Goal: Task Accomplishment & Management: Use online tool/utility

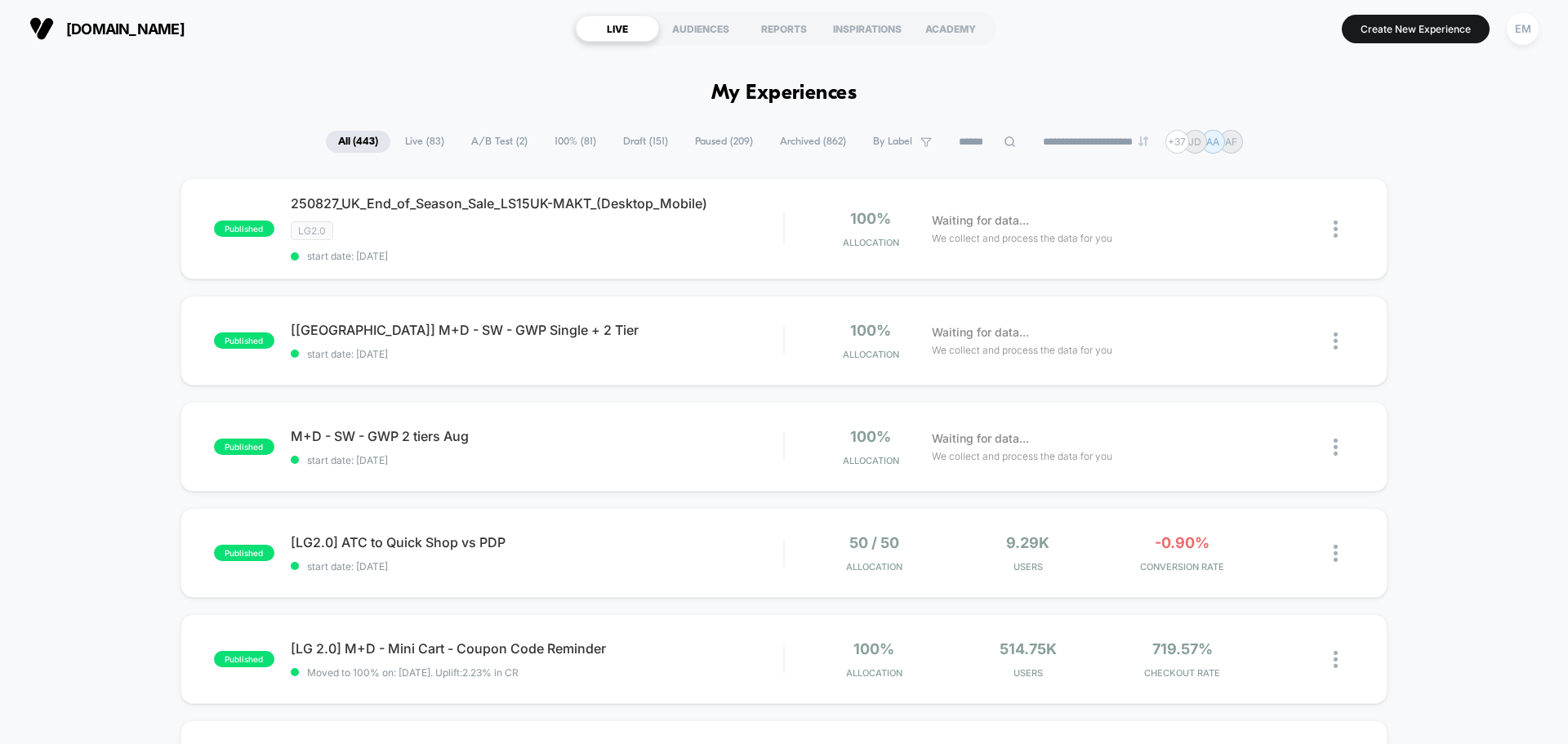
click at [409, 143] on span "Live ( 83 )" at bounding box center [425, 141] width 64 height 22
click at [631, 137] on span "Draft ( 151 )" at bounding box center [646, 141] width 70 height 22
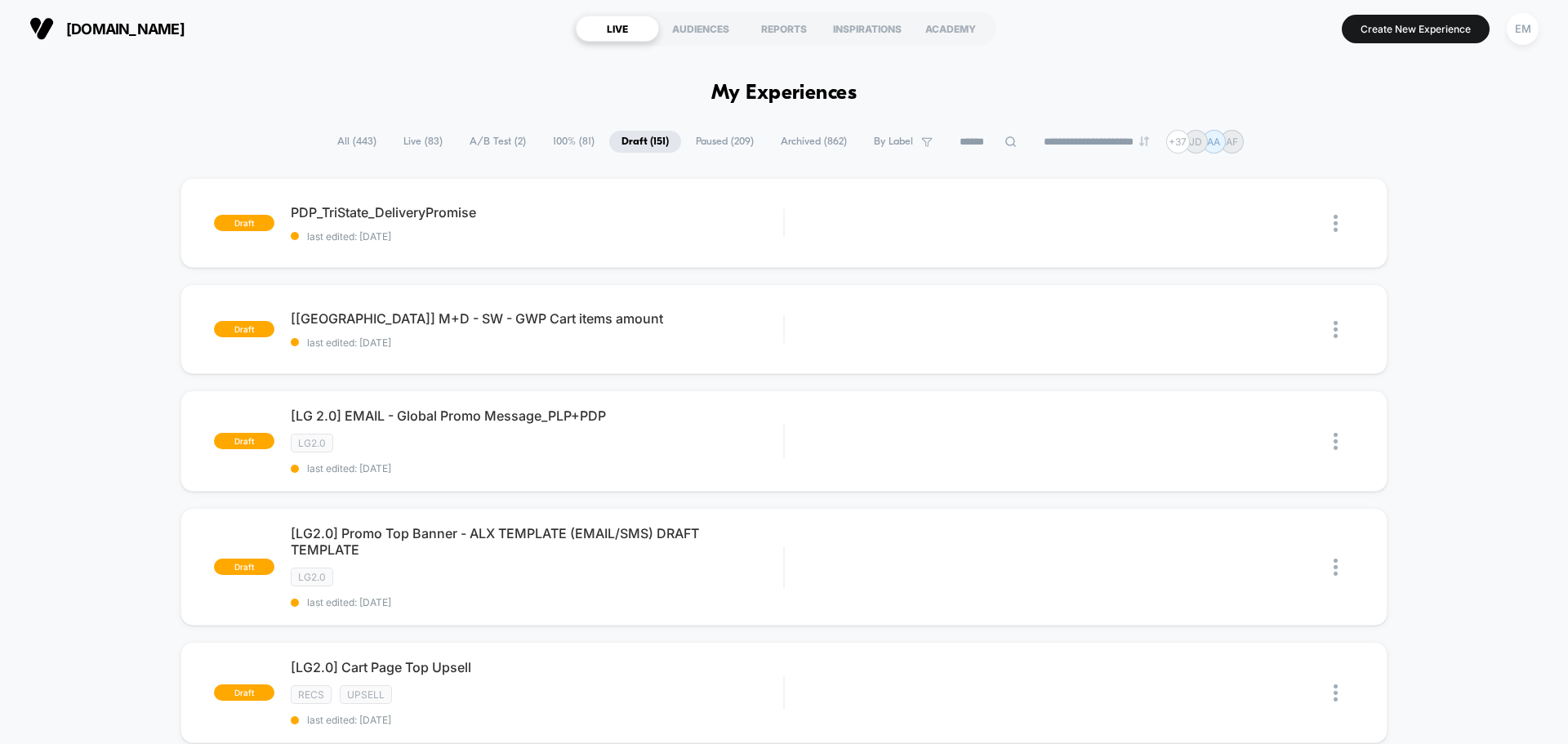
click at [712, 140] on span "Paused ( 209 )" at bounding box center [724, 141] width 82 height 22
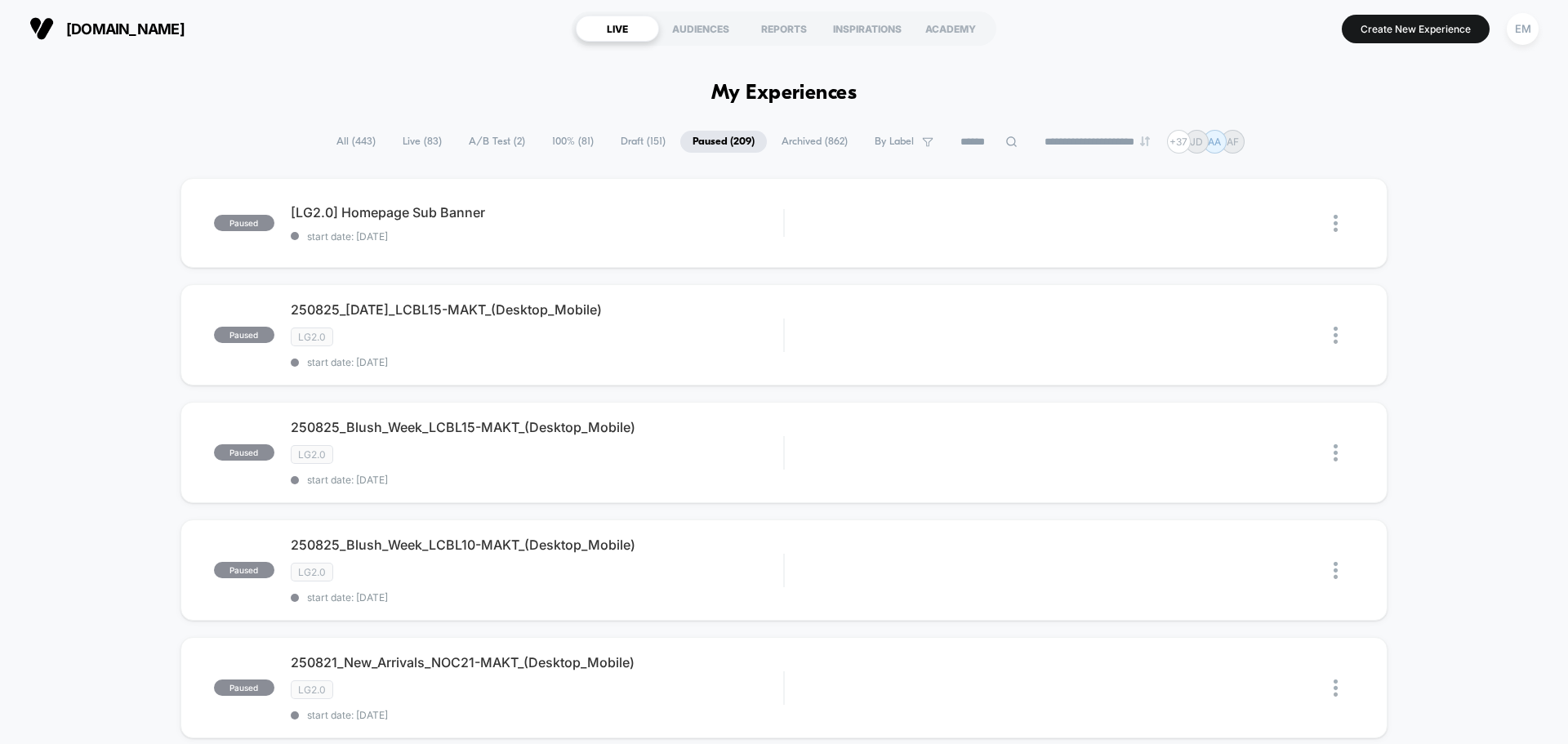
click at [799, 139] on span "Archived ( 862 )" at bounding box center [815, 141] width 91 height 22
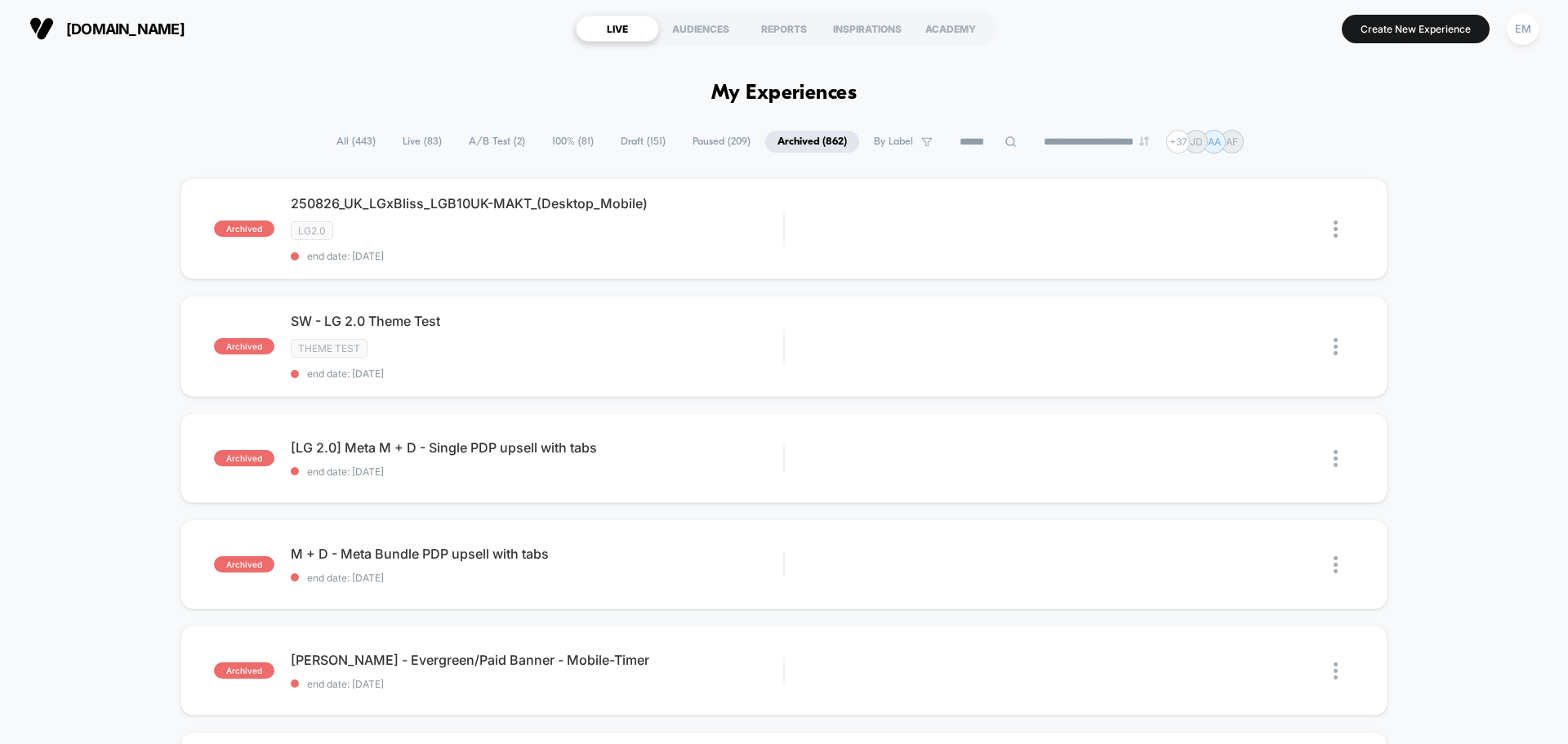
click at [355, 141] on span "All ( 443 )" at bounding box center [356, 141] width 64 height 22
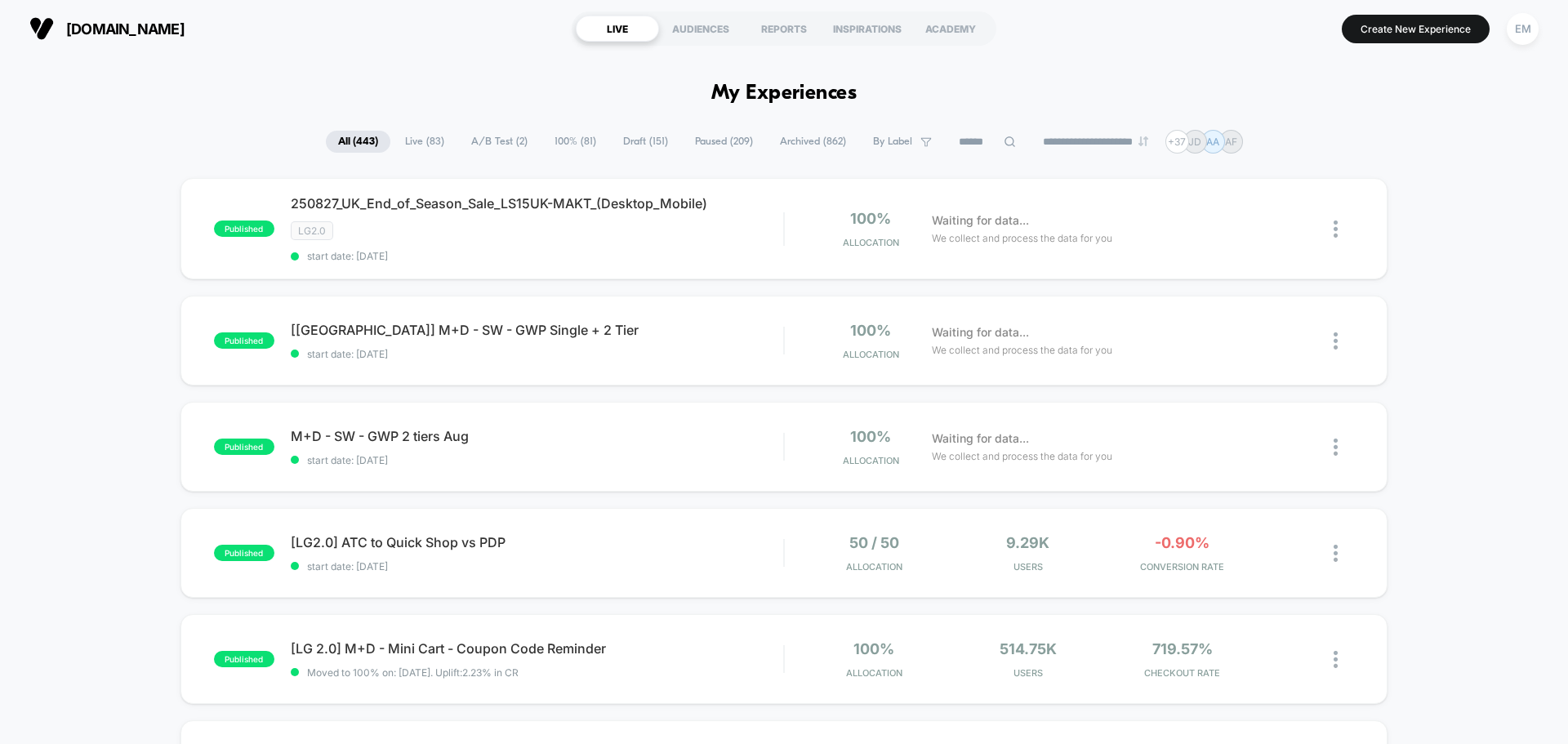
click at [423, 144] on span "Live ( 83 )" at bounding box center [425, 141] width 64 height 22
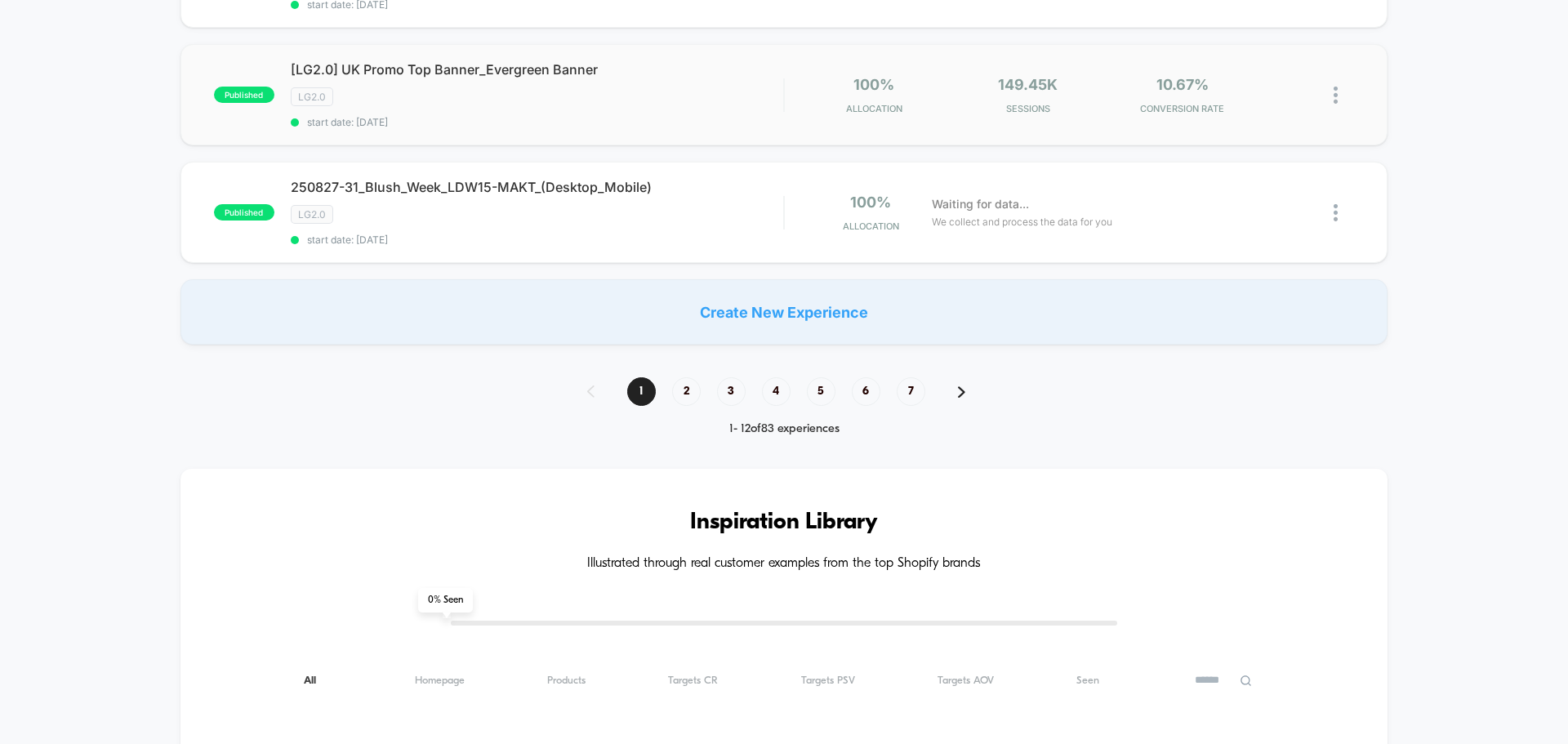
scroll to position [1143, 0]
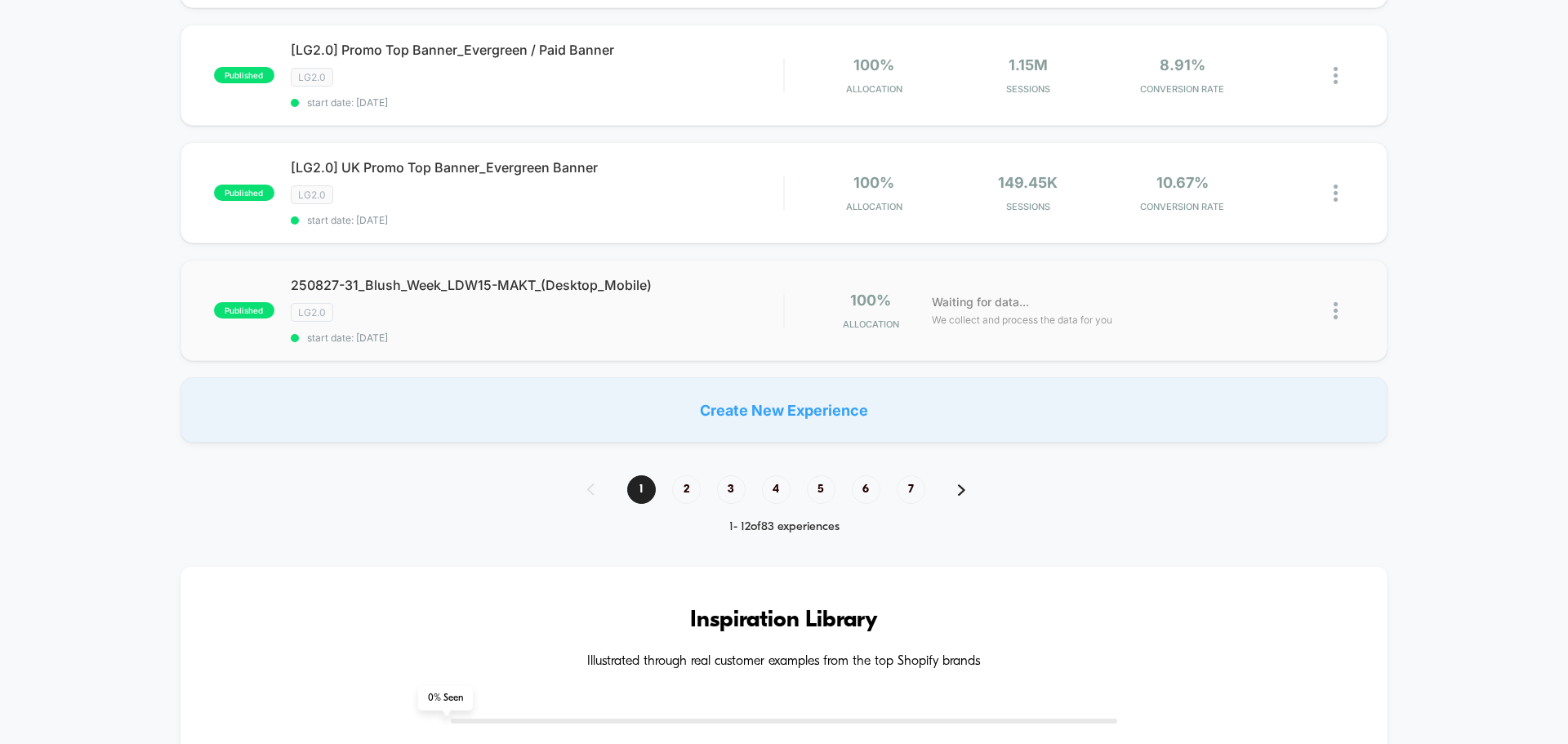
click at [1338, 311] on img at bounding box center [1336, 311] width 4 height 17
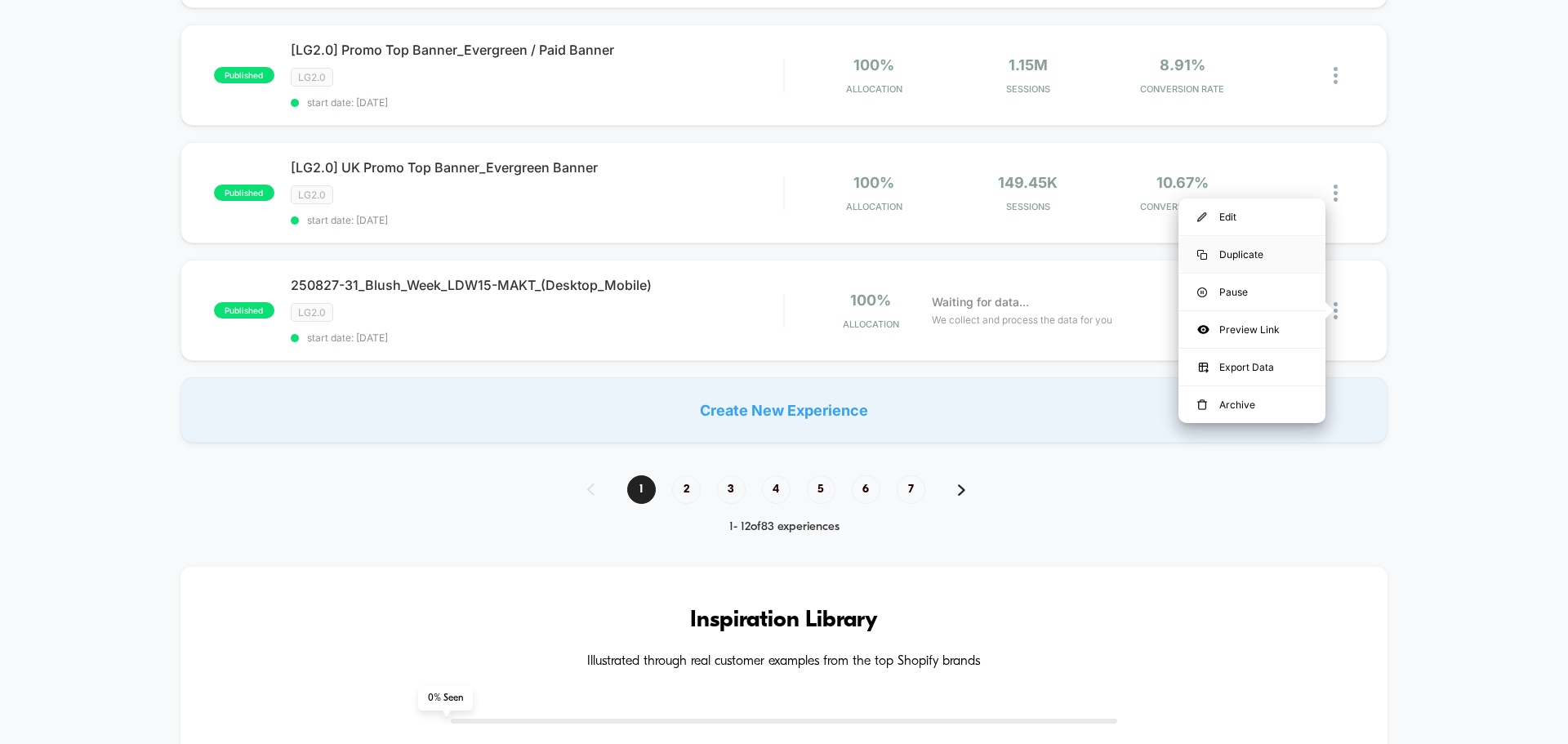
click at [1233, 253] on div "Duplicate" at bounding box center [1251, 254] width 147 height 37
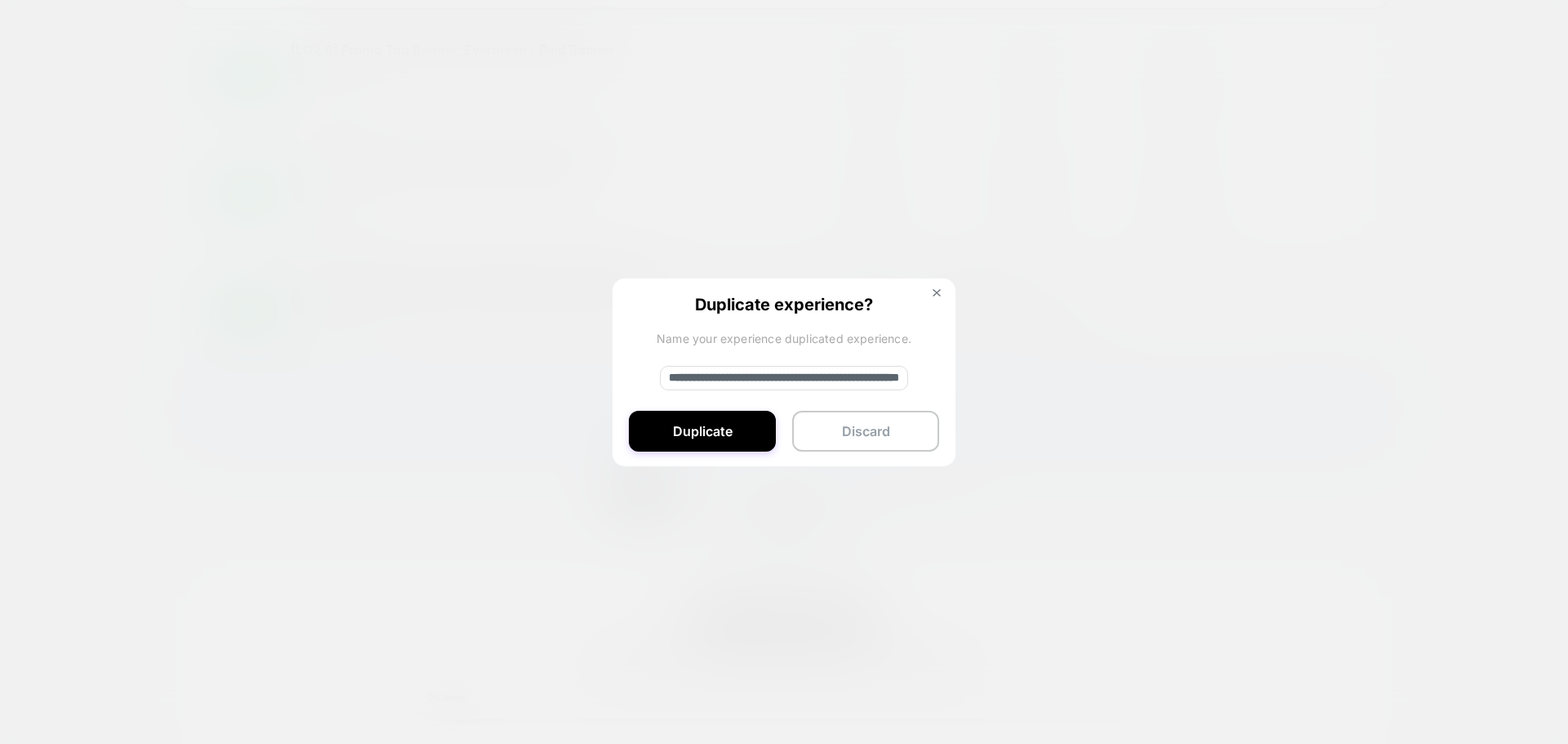
click at [707, 380] on input "**********" at bounding box center [784, 377] width 248 height 24
drag, startPoint x: 722, startPoint y: 377, endPoint x: 530, endPoint y: 370, distance: 192.1
click at [1334, 330] on div "**********" at bounding box center [1343, 311] width 20 height 39
drag, startPoint x: 737, startPoint y: 381, endPoint x: 799, endPoint y: 376, distance: 62.2
click at [804, 375] on input "**********" at bounding box center [784, 377] width 248 height 24
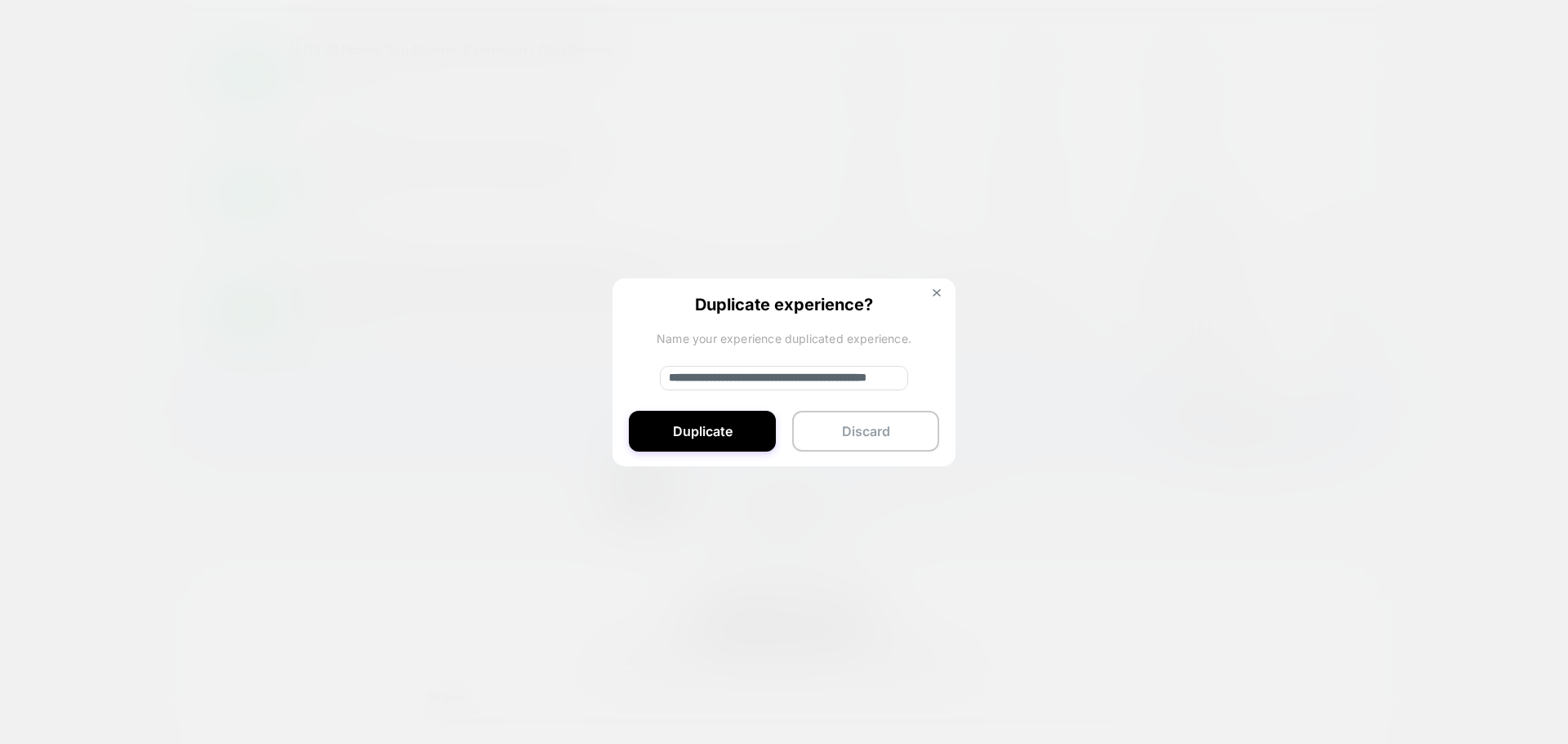
drag, startPoint x: 703, startPoint y: 376, endPoint x: 787, endPoint y: 427, distance: 98.3
click at [703, 376] on input "**********" at bounding box center [784, 377] width 248 height 24
click at [727, 386] on input "**********" at bounding box center [784, 377] width 248 height 24
paste input "*"
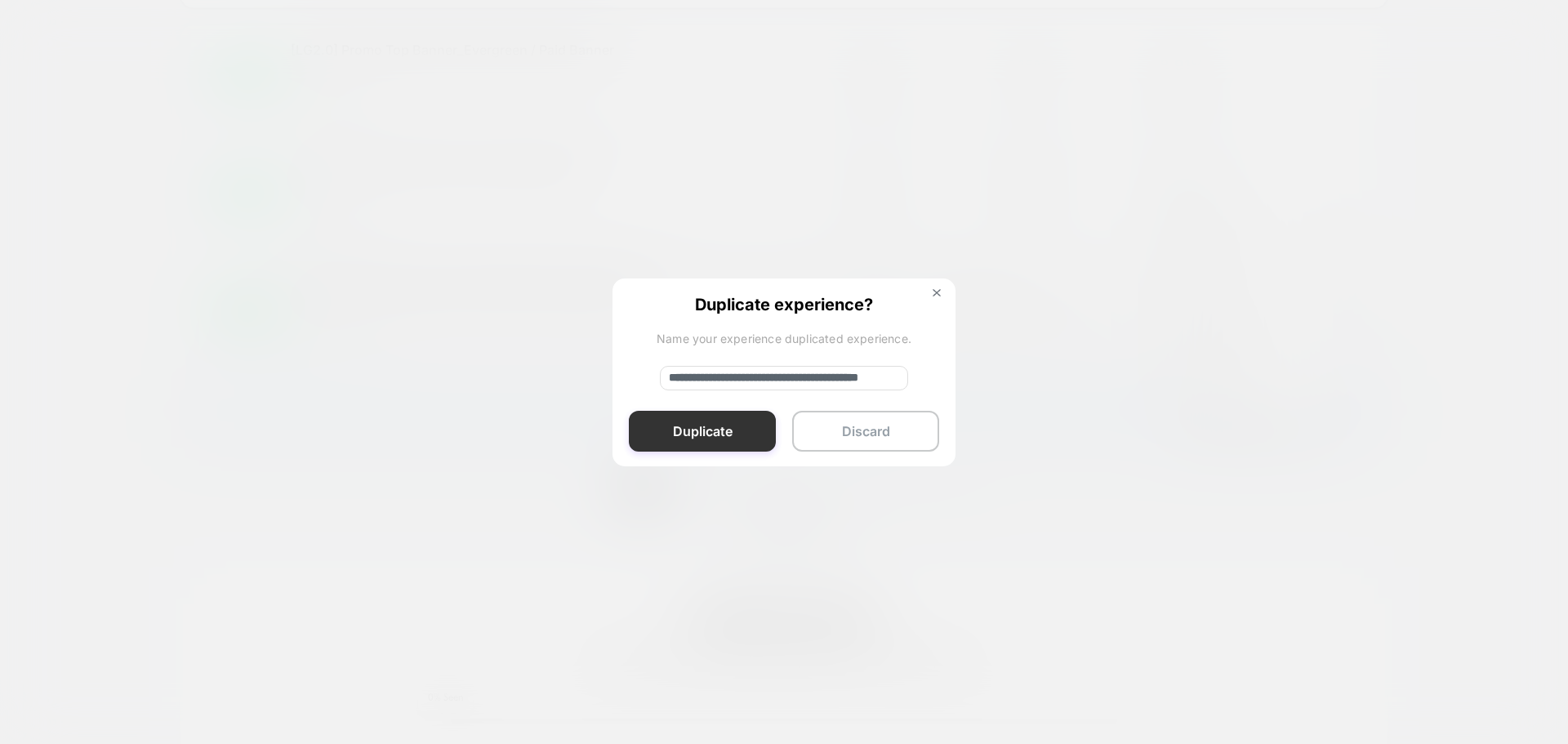
type input "**********"
click at [734, 436] on button "Duplicate" at bounding box center [703, 431] width 147 height 41
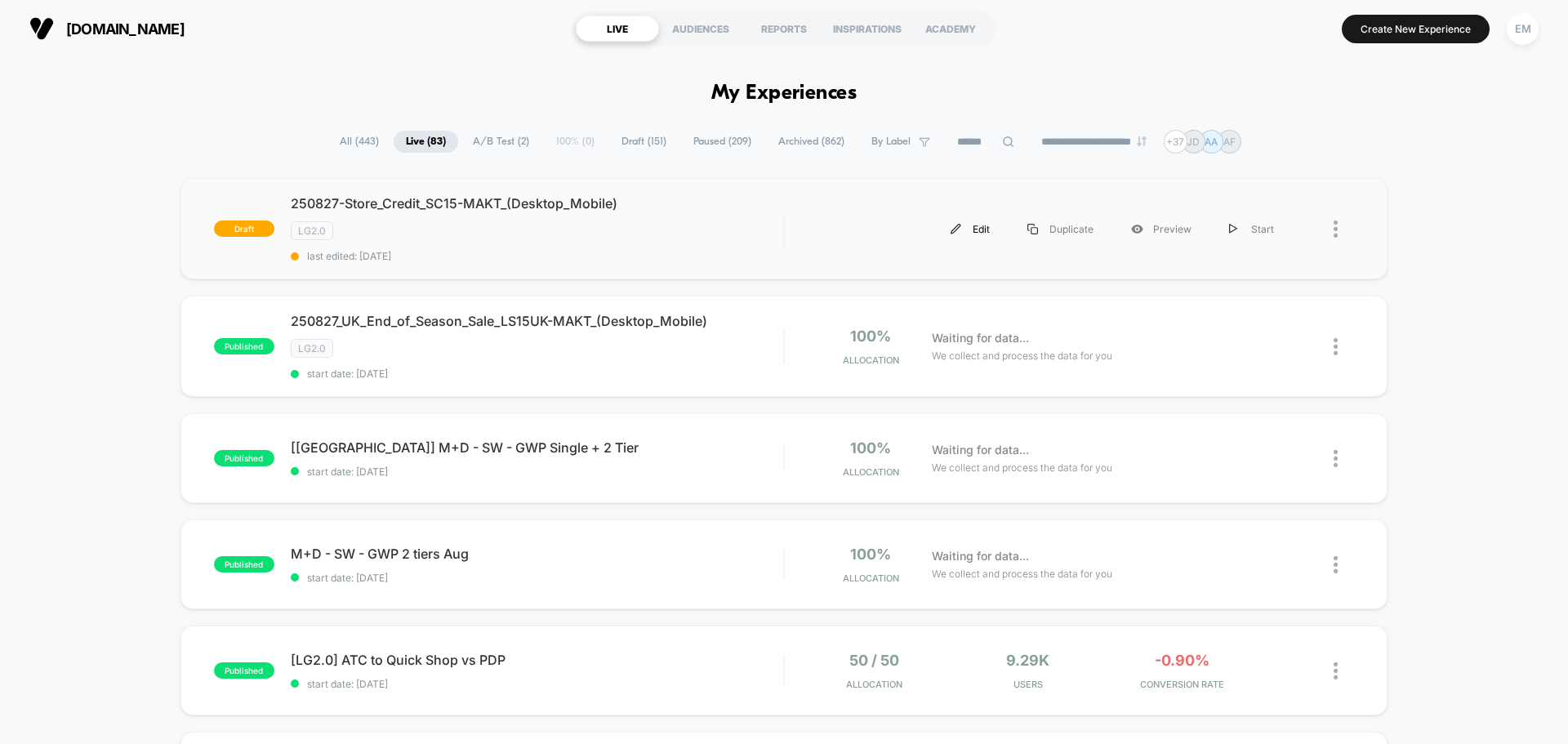
click at [996, 229] on div "Edit" at bounding box center [970, 229] width 76 height 37
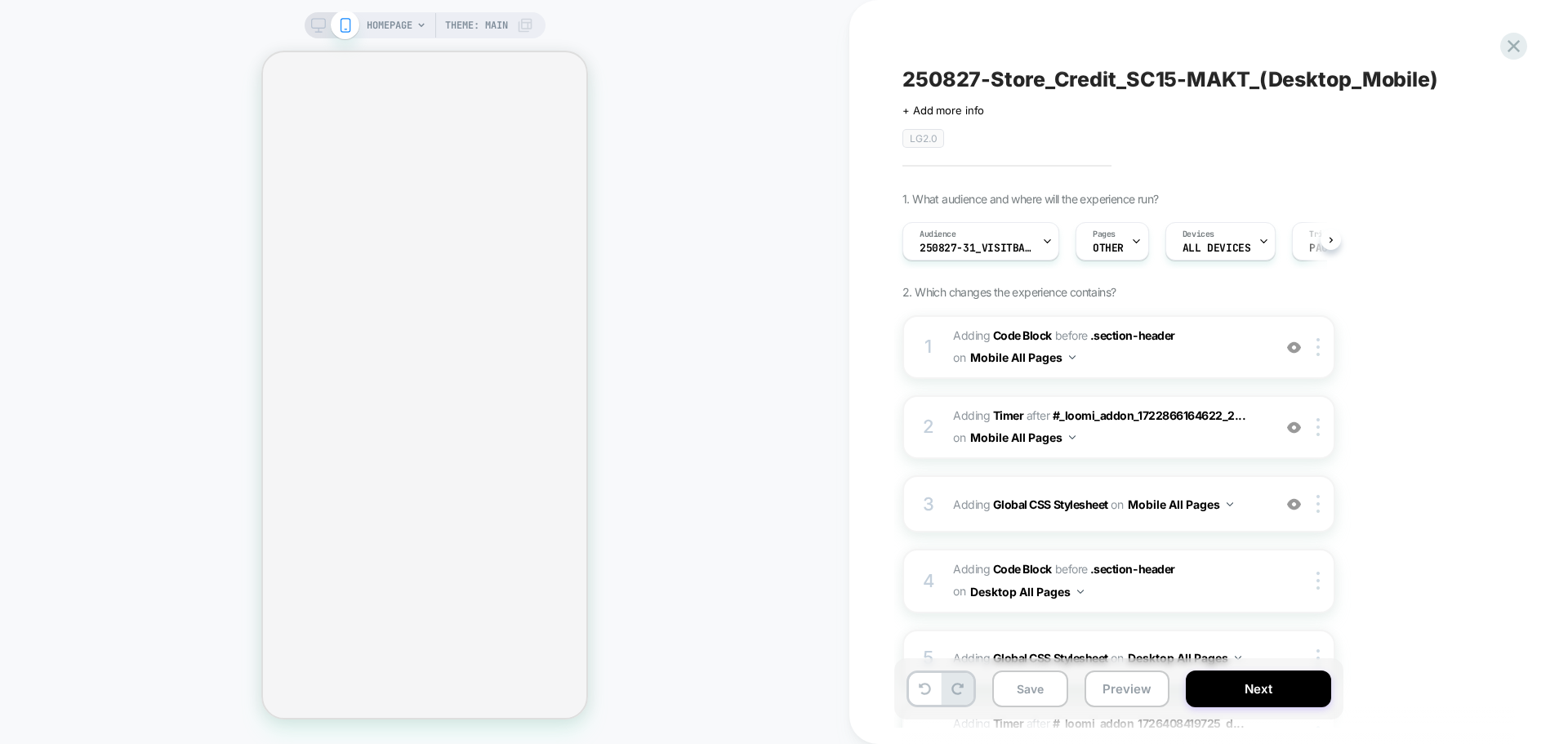
scroll to position [0, 1]
click at [972, 245] on span "250827-31_VisitBanner_LDW15-MAKT" at bounding box center [976, 249] width 114 height 12
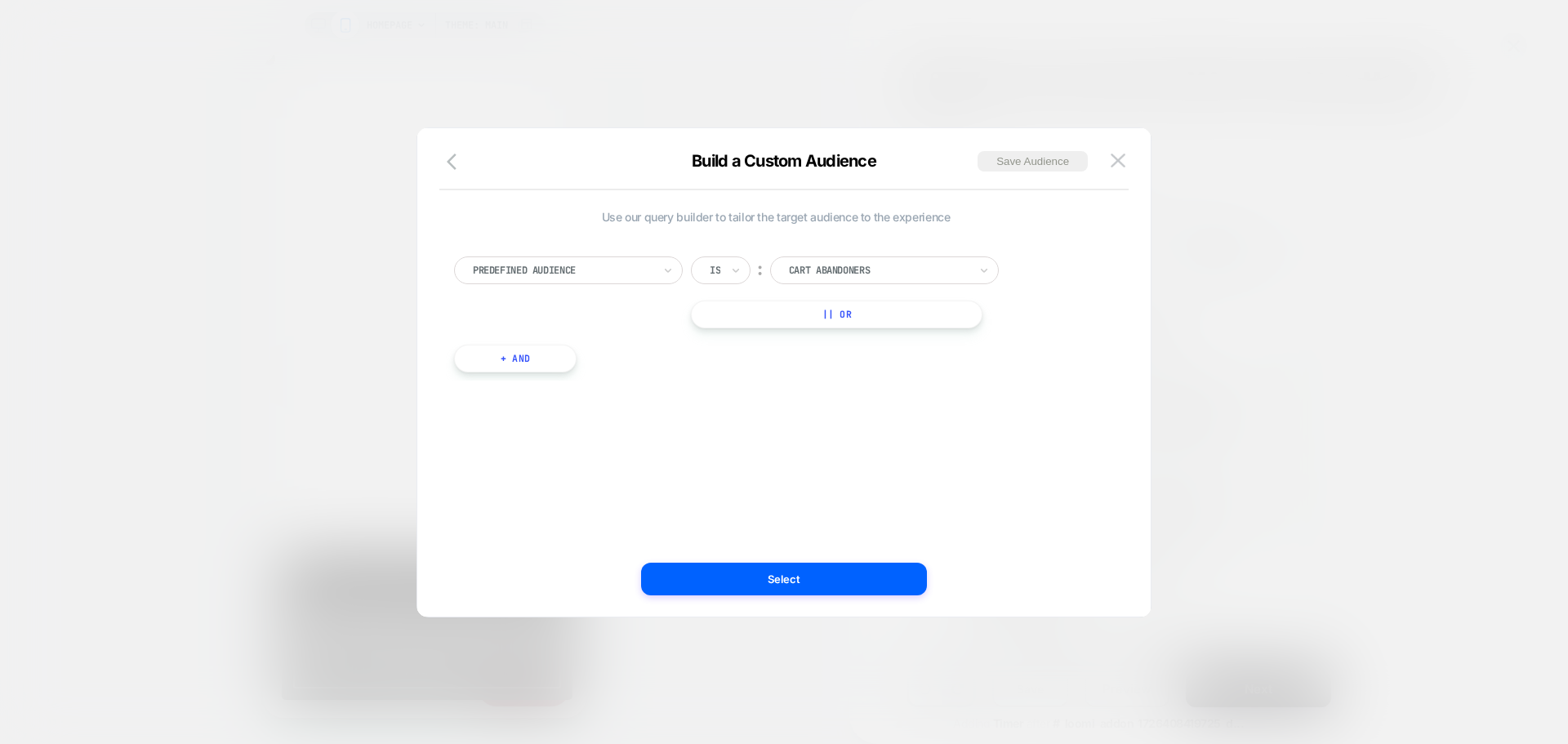
scroll to position [0, 323]
click at [572, 269] on div at bounding box center [562, 270] width 180 height 15
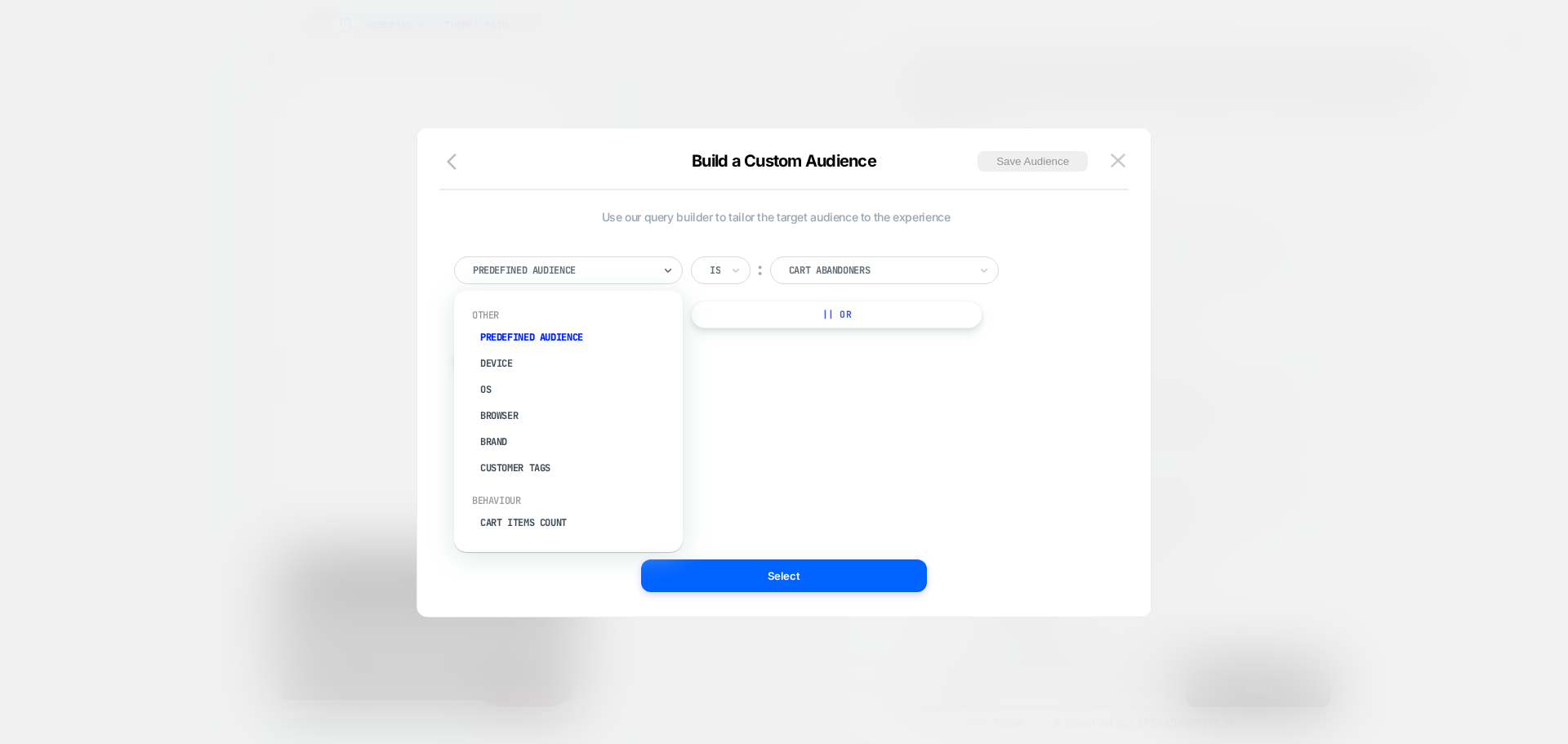
type input "*"
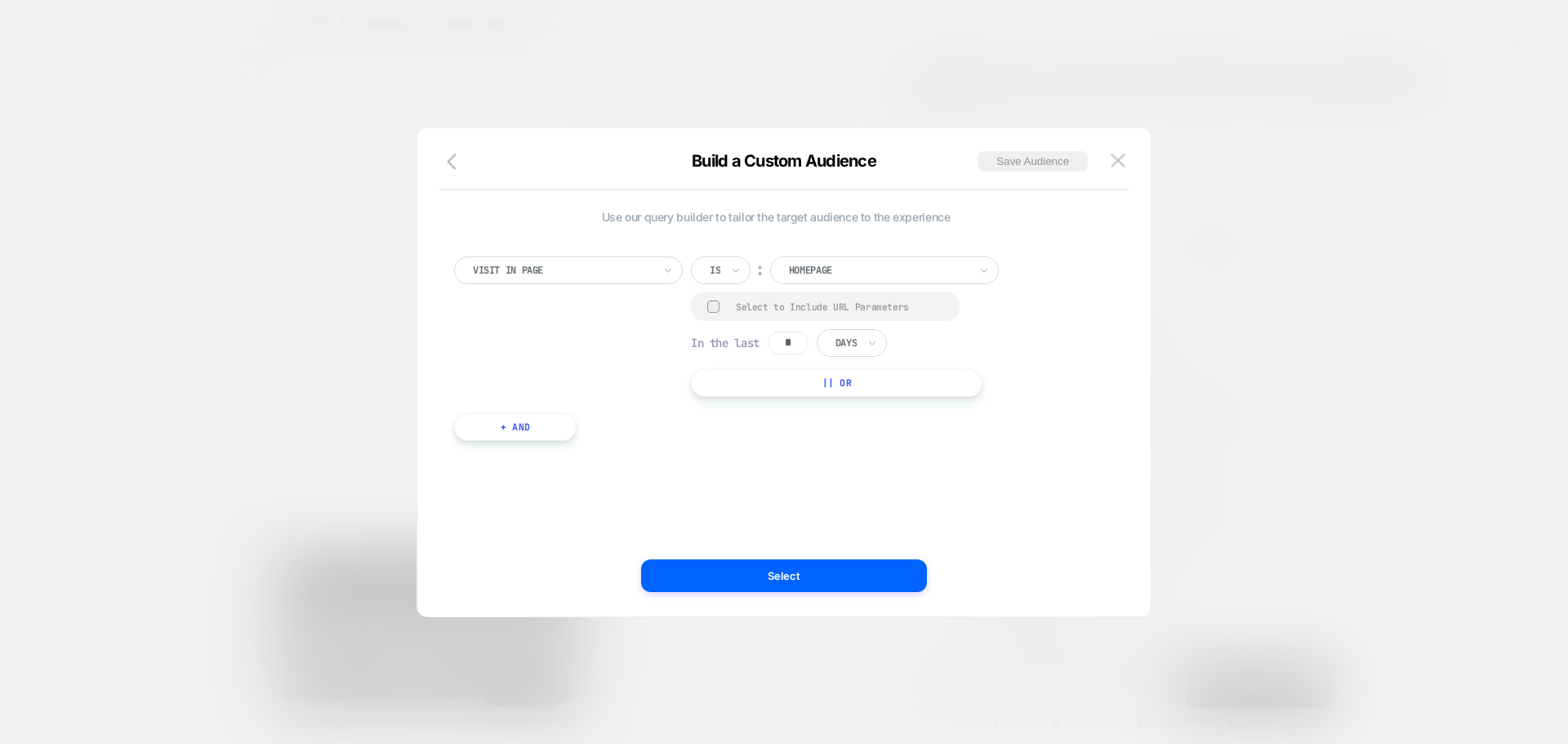
scroll to position [0, 647]
click at [739, 365] on div "Contains" at bounding box center [761, 367] width 106 height 26
click at [712, 306] on div at bounding box center [713, 306] width 13 height 13
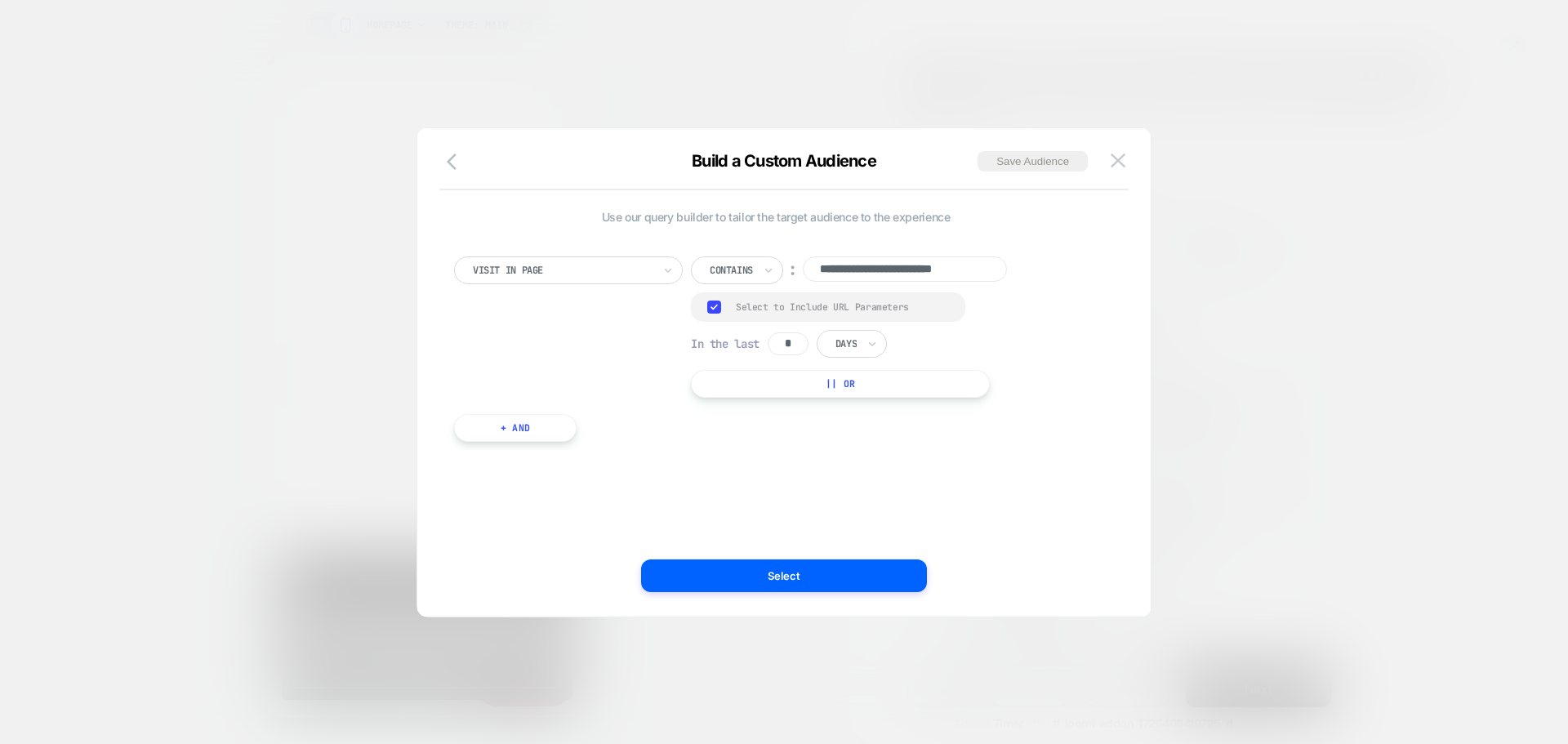
drag, startPoint x: 788, startPoint y: 346, endPoint x: 838, endPoint y: 370, distance: 55.5
click at [793, 347] on input "*" at bounding box center [788, 343] width 41 height 23
type input "*"
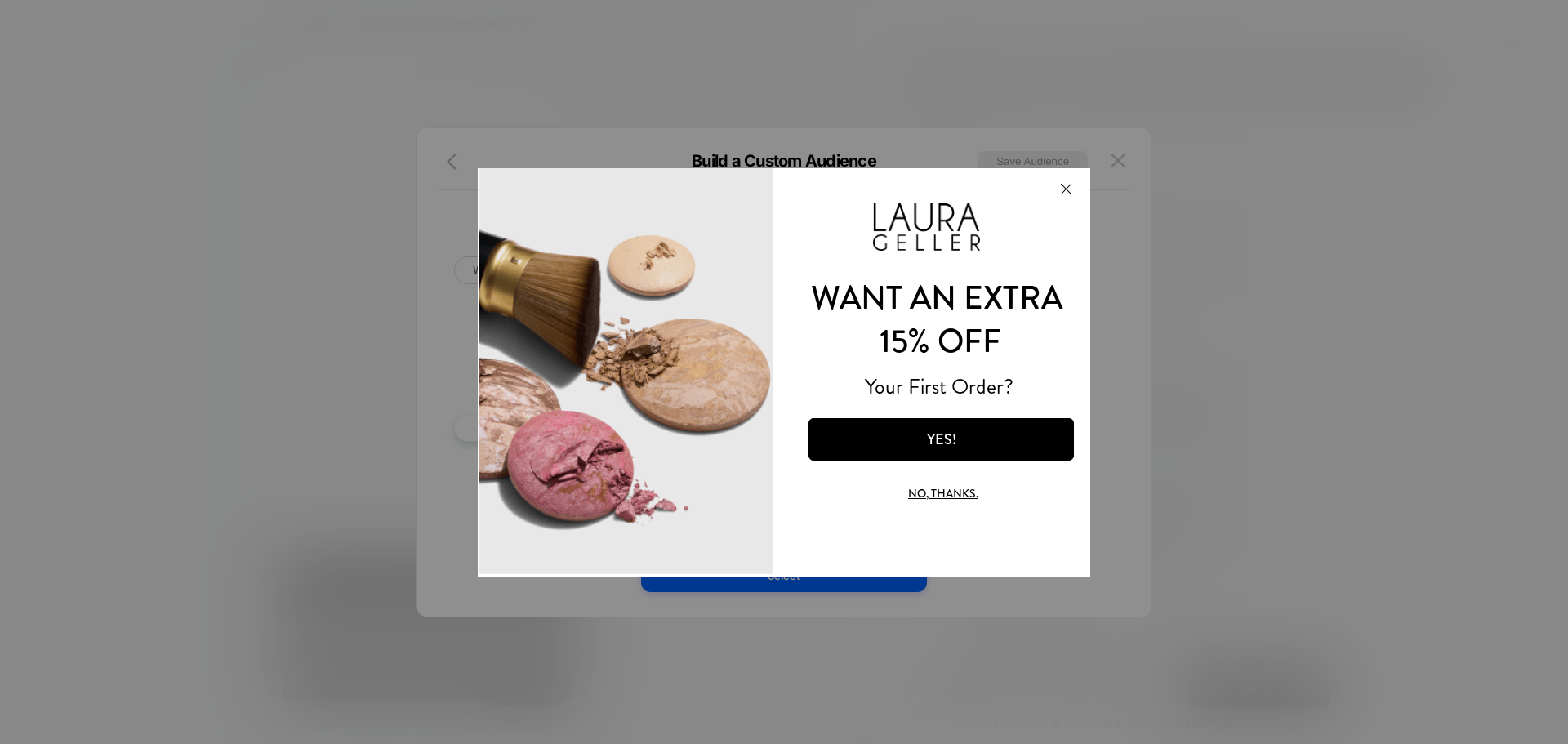
click at [1073, 186] on button "Close Modal" at bounding box center [1066, 188] width 45 height 39
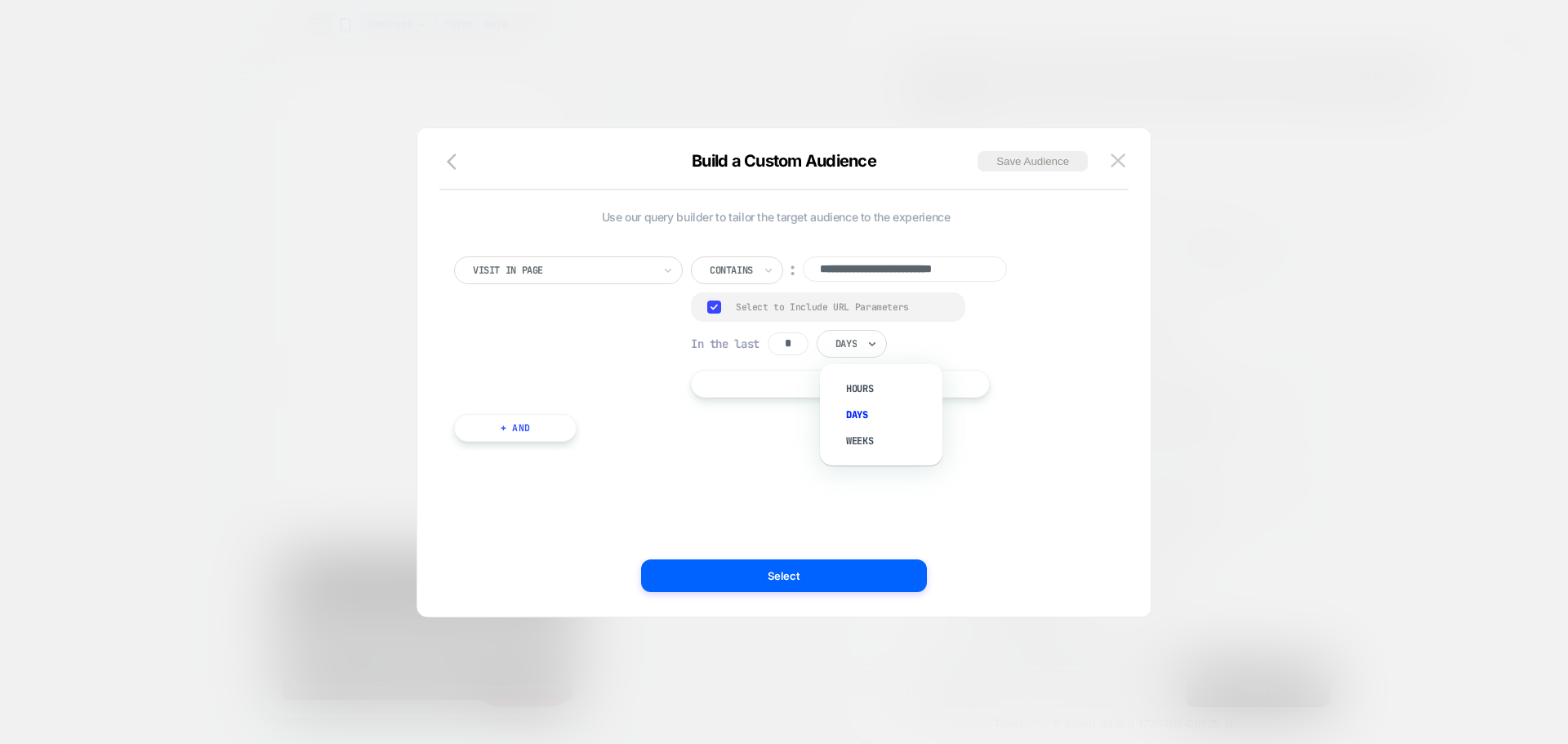
click at [864, 338] on div "Days" at bounding box center [852, 343] width 71 height 28
click at [852, 392] on div "Hours" at bounding box center [890, 388] width 106 height 26
paste input
type input "**********"
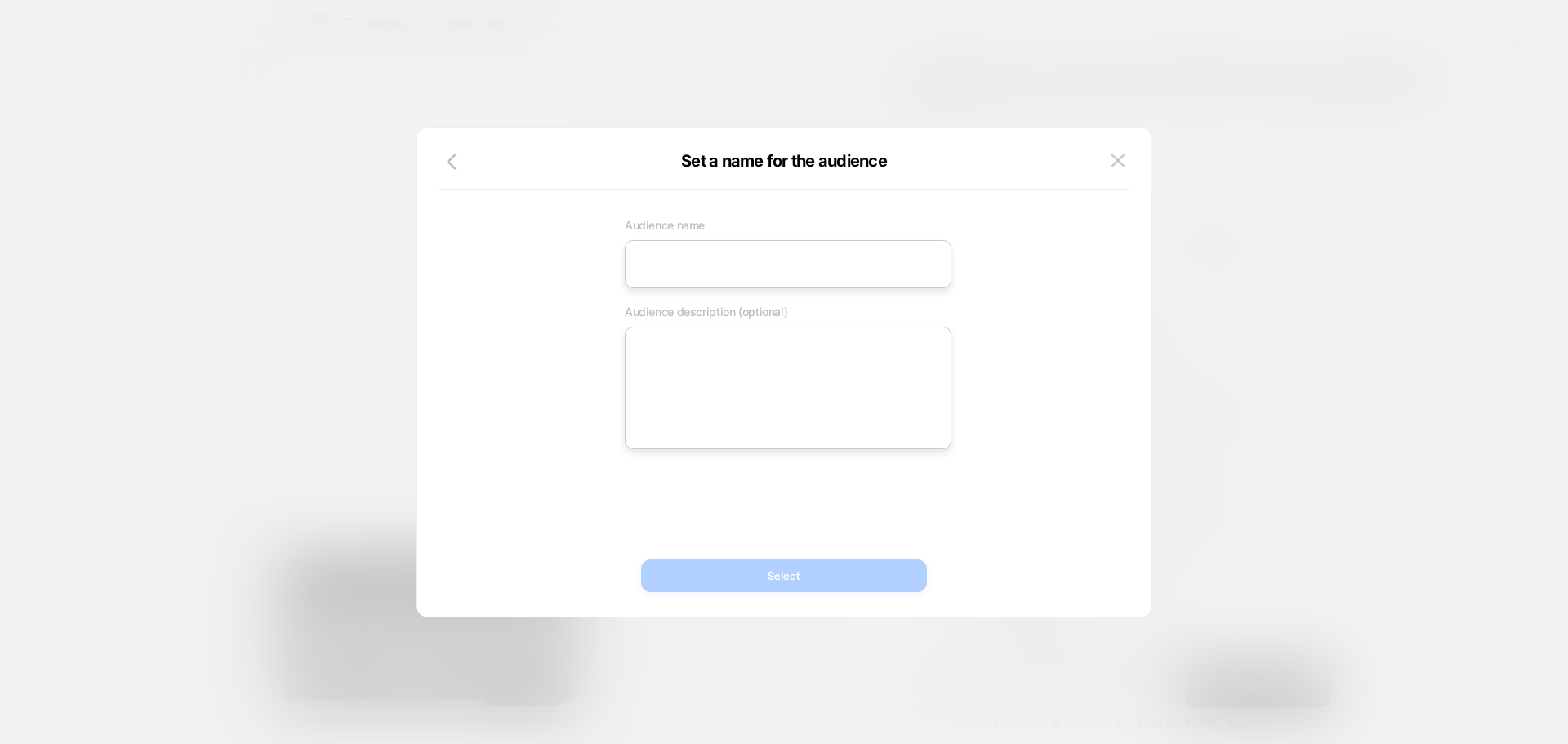
scroll to position [0, 323]
click at [675, 263] on input at bounding box center [787, 264] width 326 height 48
paste input "**********"
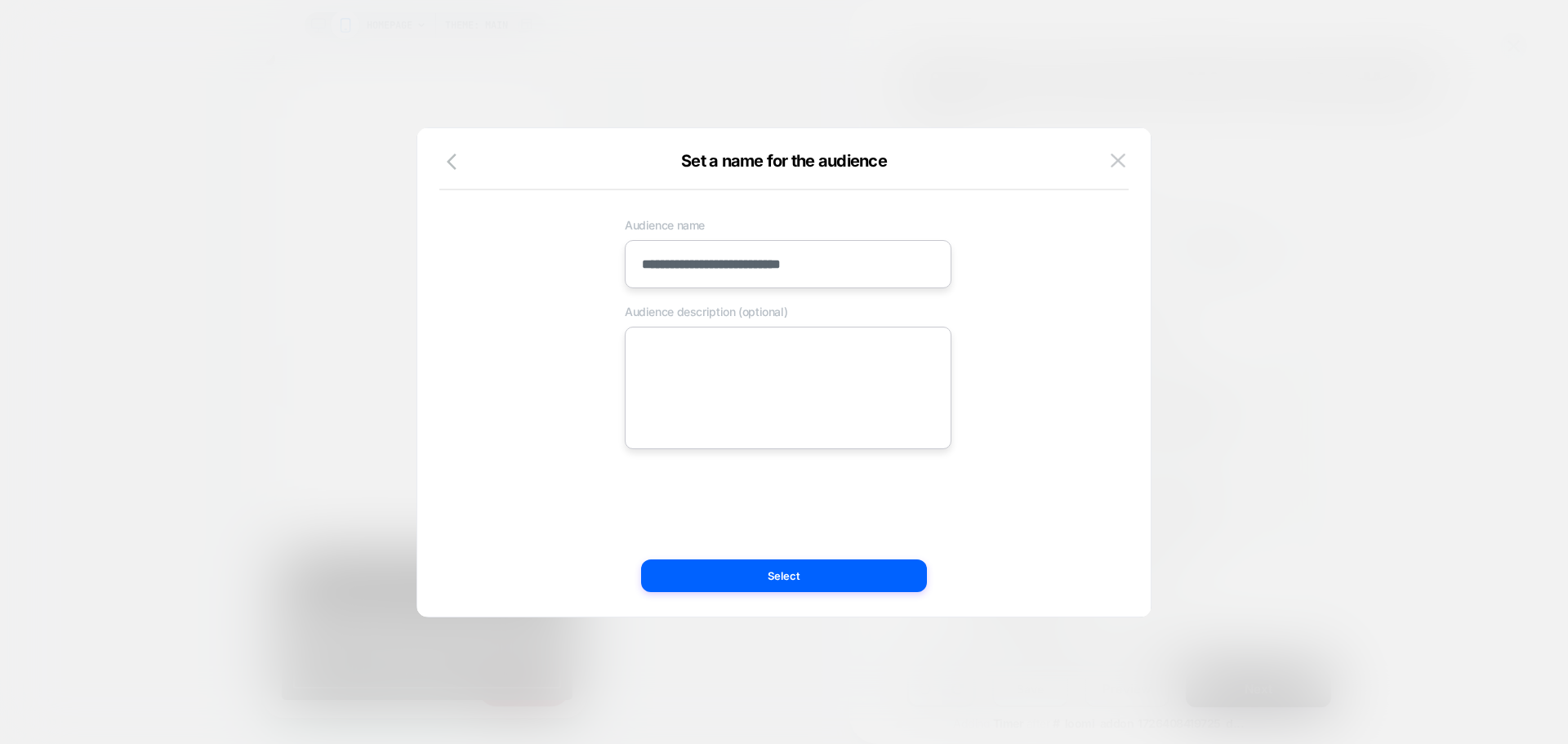
type input "**********"
drag, startPoint x: 696, startPoint y: 345, endPoint x: 758, endPoint y: 471, distance: 140.4
click at [696, 345] on textarea at bounding box center [787, 387] width 326 height 123
paste textarea "**********"
type textarea "*"
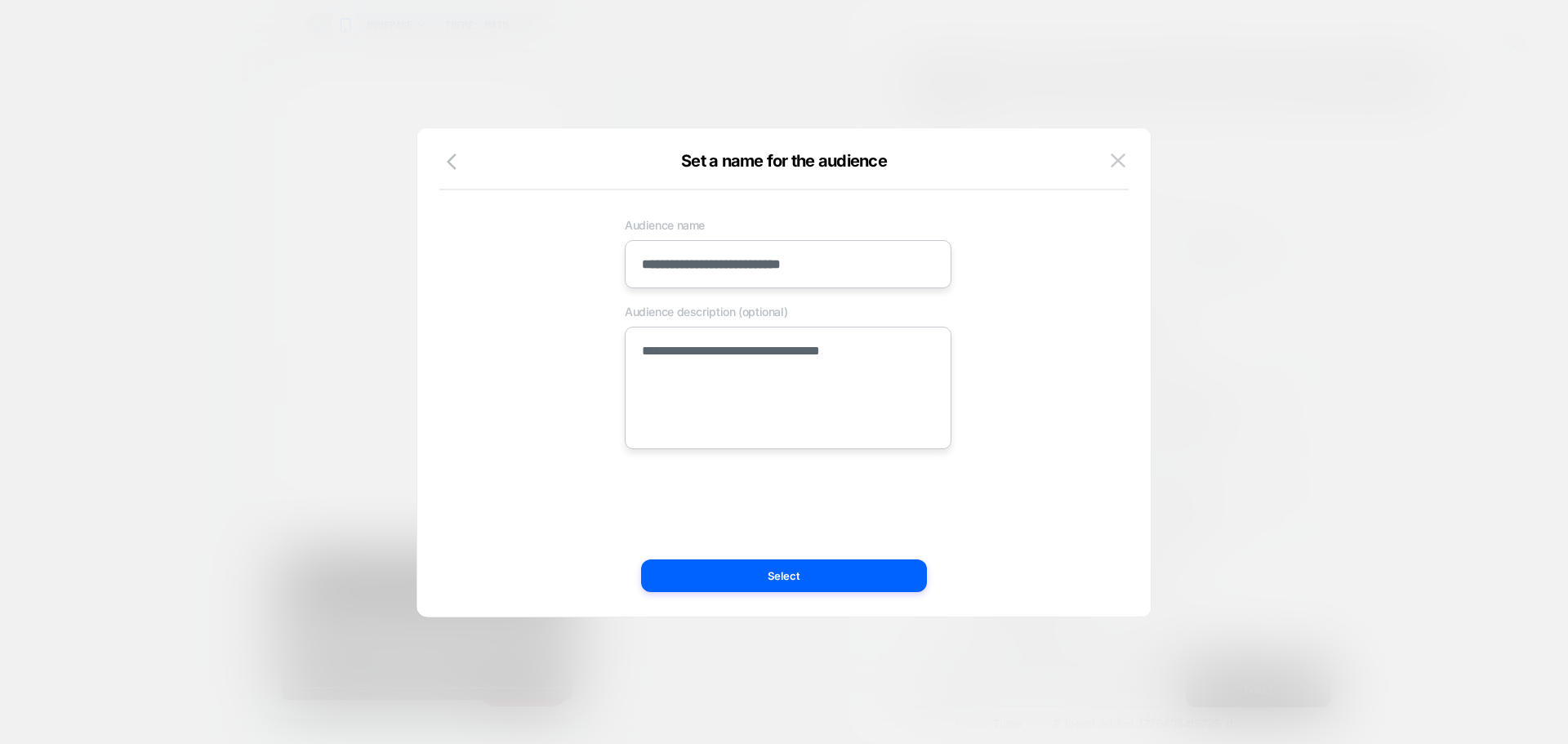
scroll to position [0, 647]
type textarea "**********"
type textarea "*"
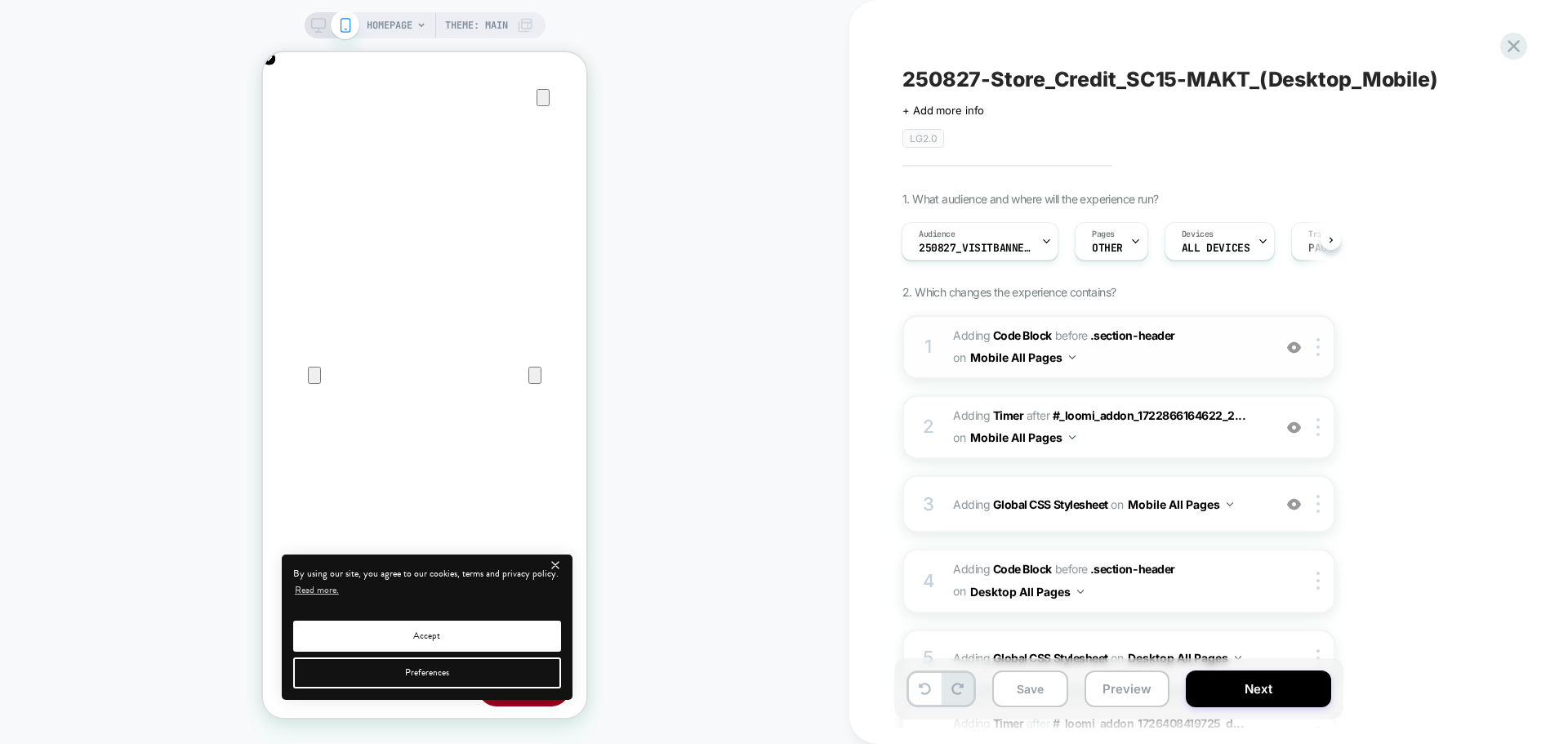
scroll to position [0, 0]
click at [1133, 359] on span "Adding Code Block BEFORE .section-header .section-header on Mobile All Pages" at bounding box center [1108, 347] width 311 height 45
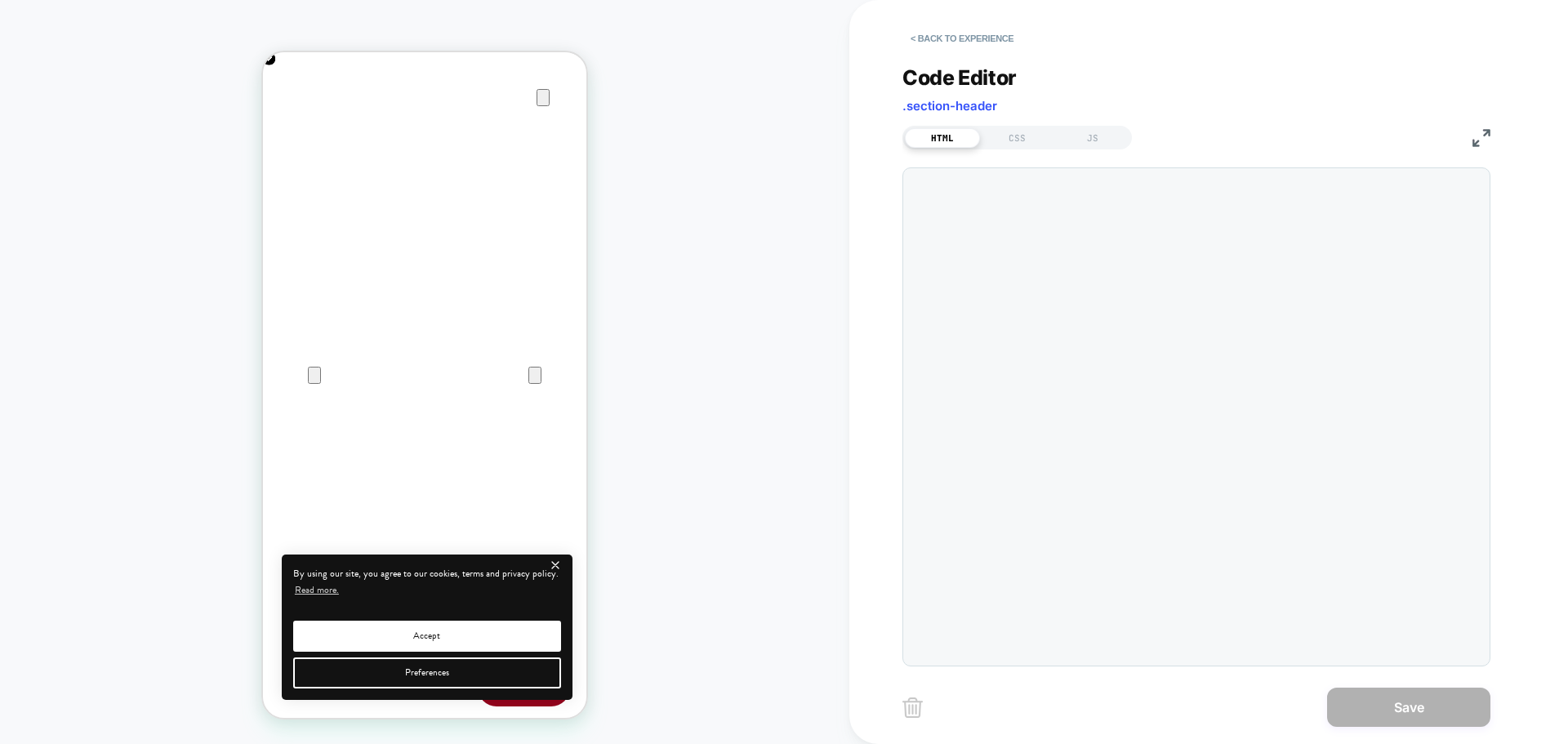
click at [1492, 134] on div "< Back to experience Code Editor .section-header HTML CSS JS Save" at bounding box center [1208, 372] width 613 height 744
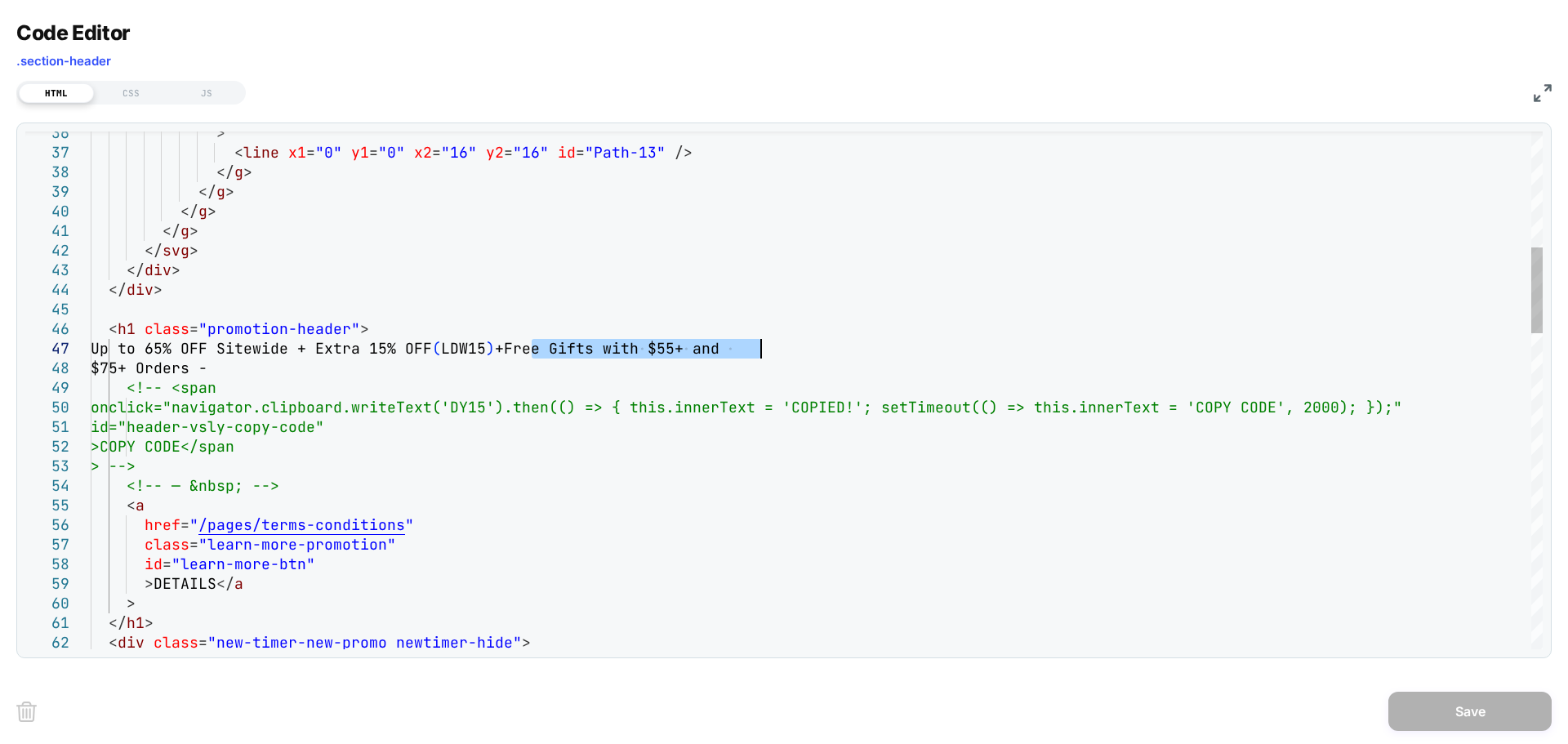
scroll to position [0, 323]
drag, startPoint x: 536, startPoint y: 350, endPoint x: 767, endPoint y: 358, distance: 231.1
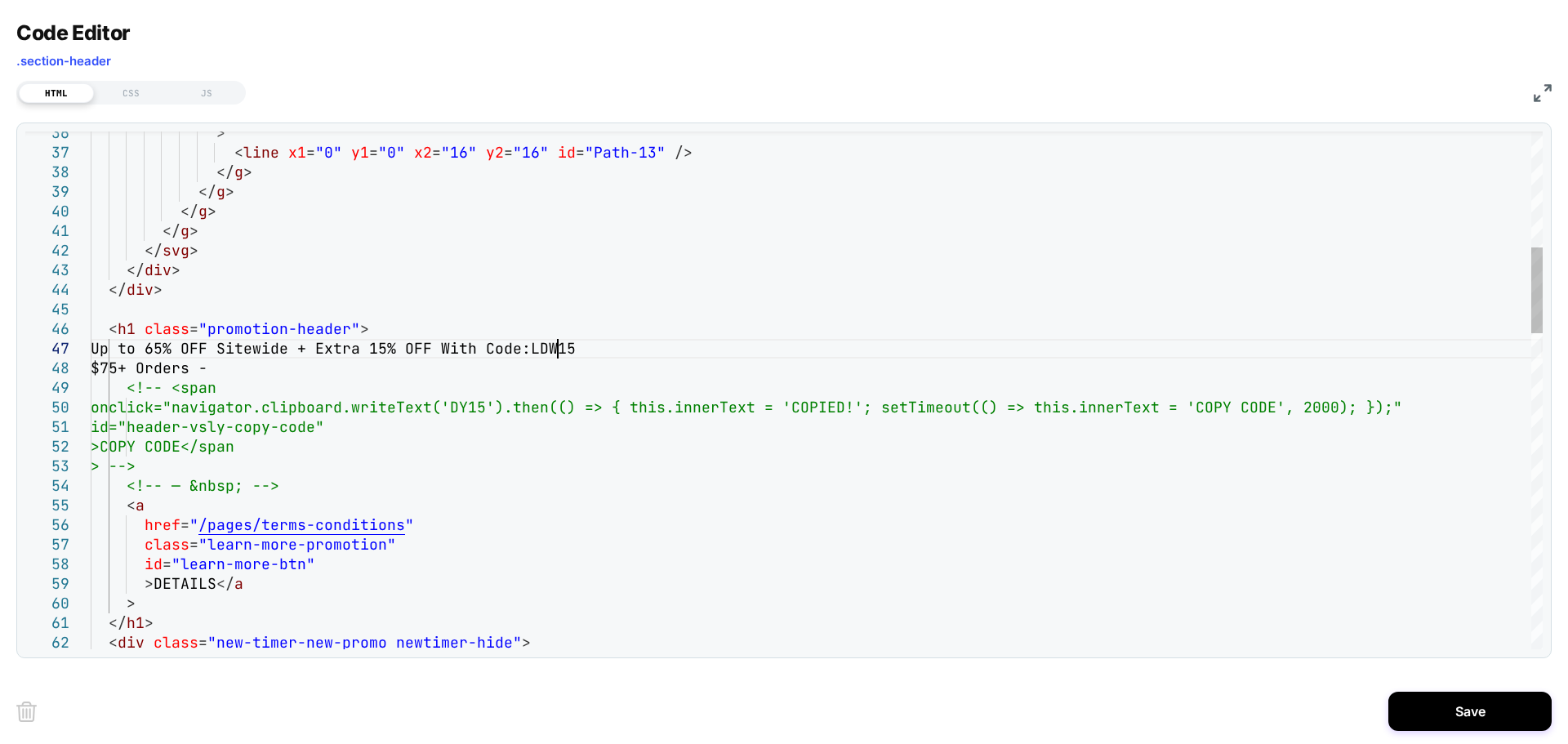
scroll to position [117, 476]
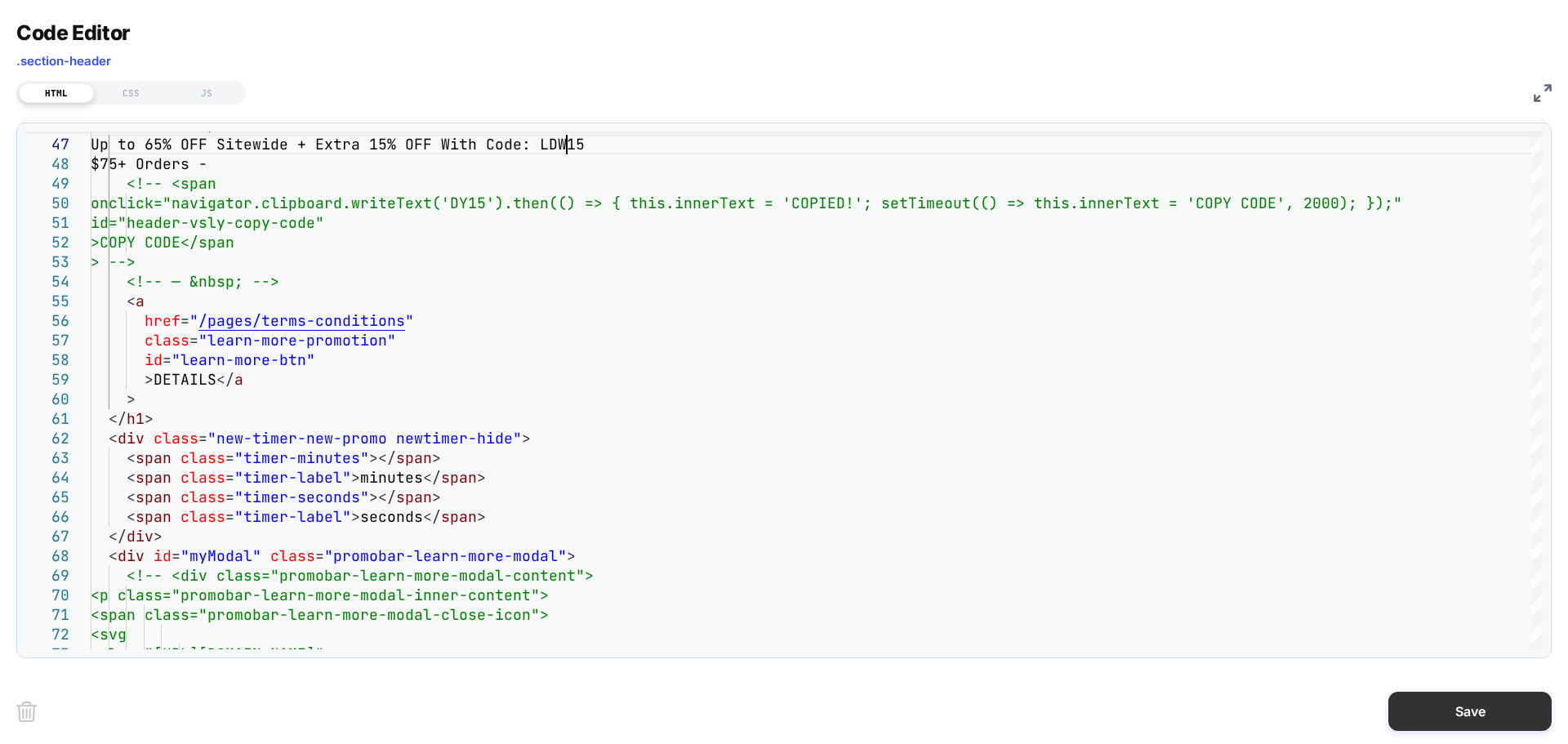
type textarea "**********"
click at [1440, 714] on button "Save" at bounding box center [1469, 711] width 164 height 39
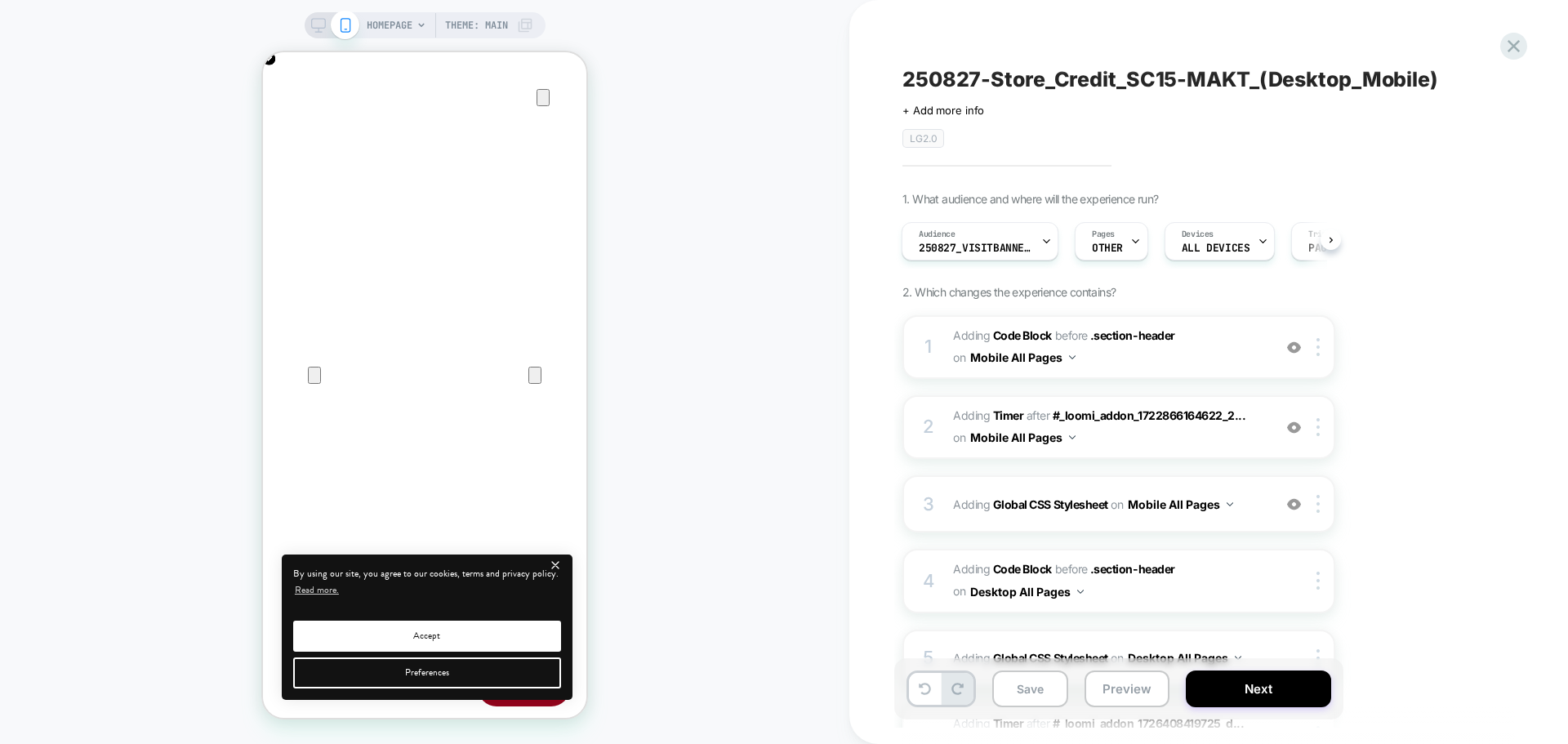
scroll to position [0, 323]
click at [313, 29] on icon at bounding box center [317, 25] width 15 height 15
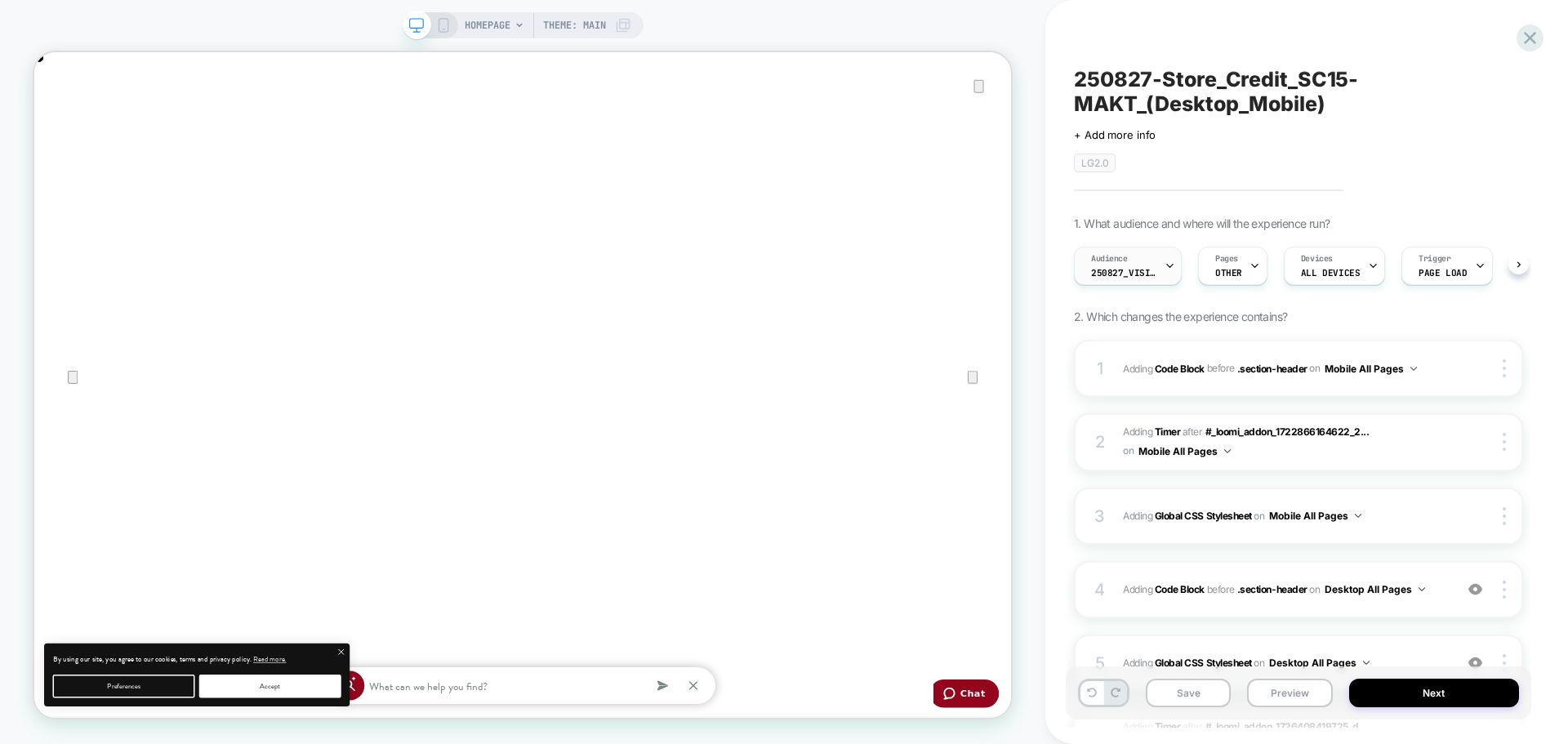
scroll to position [0, 1]
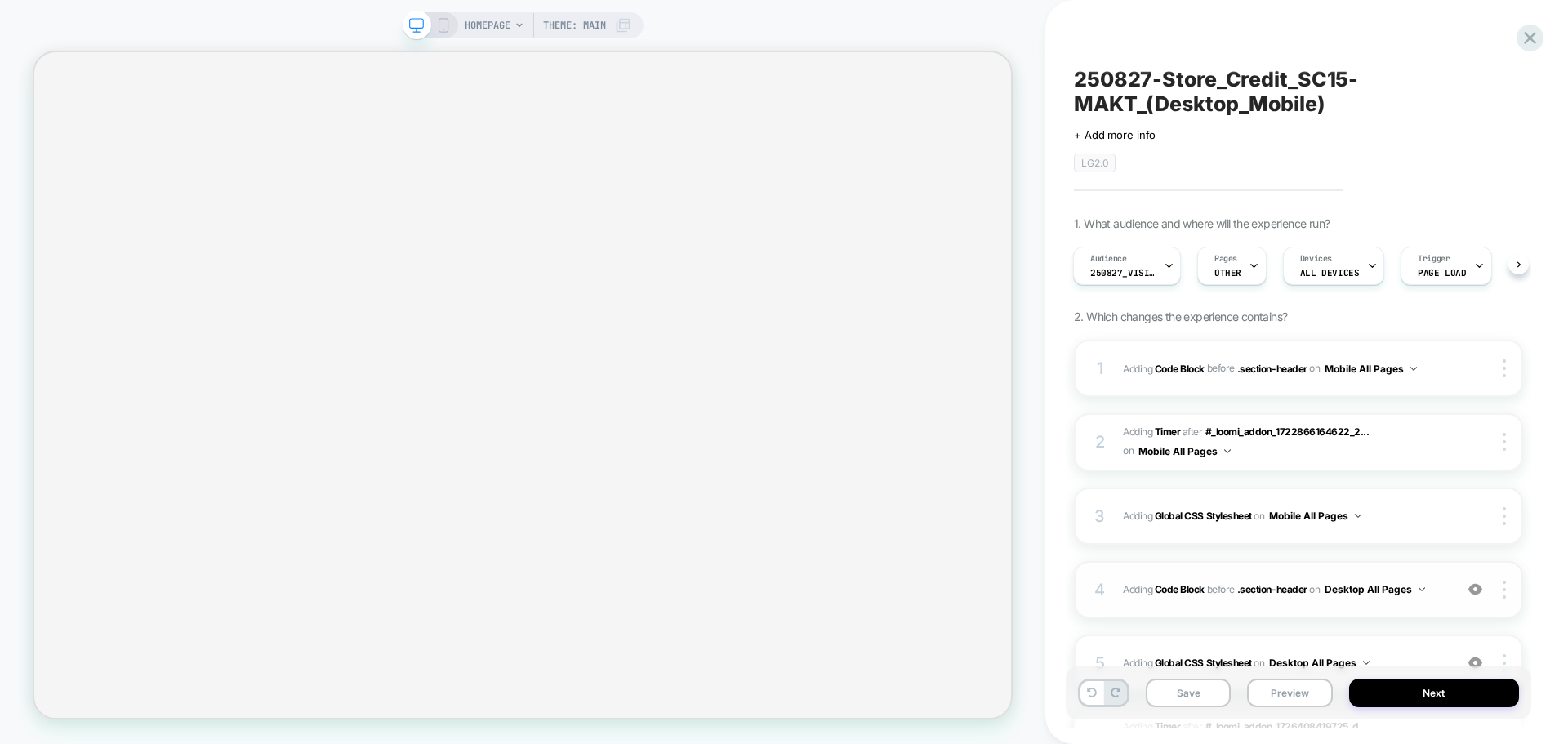
click at [1329, 593] on button "Desktop All Pages" at bounding box center [1374, 588] width 101 height 20
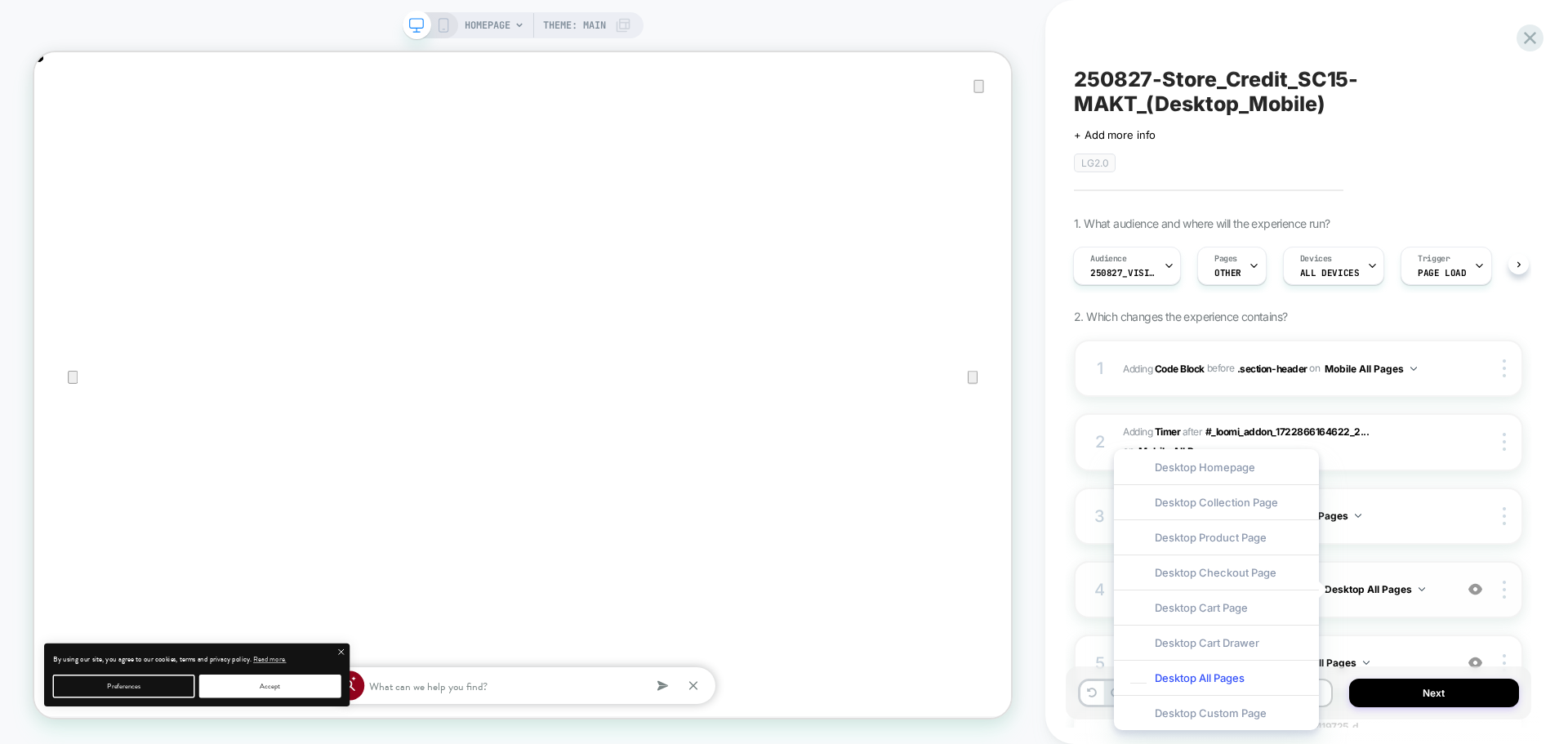
click at [1428, 608] on div "4 Adding Code Block BEFORE .section-header .section-header on Desktop All Pages…" at bounding box center [1298, 589] width 449 height 57
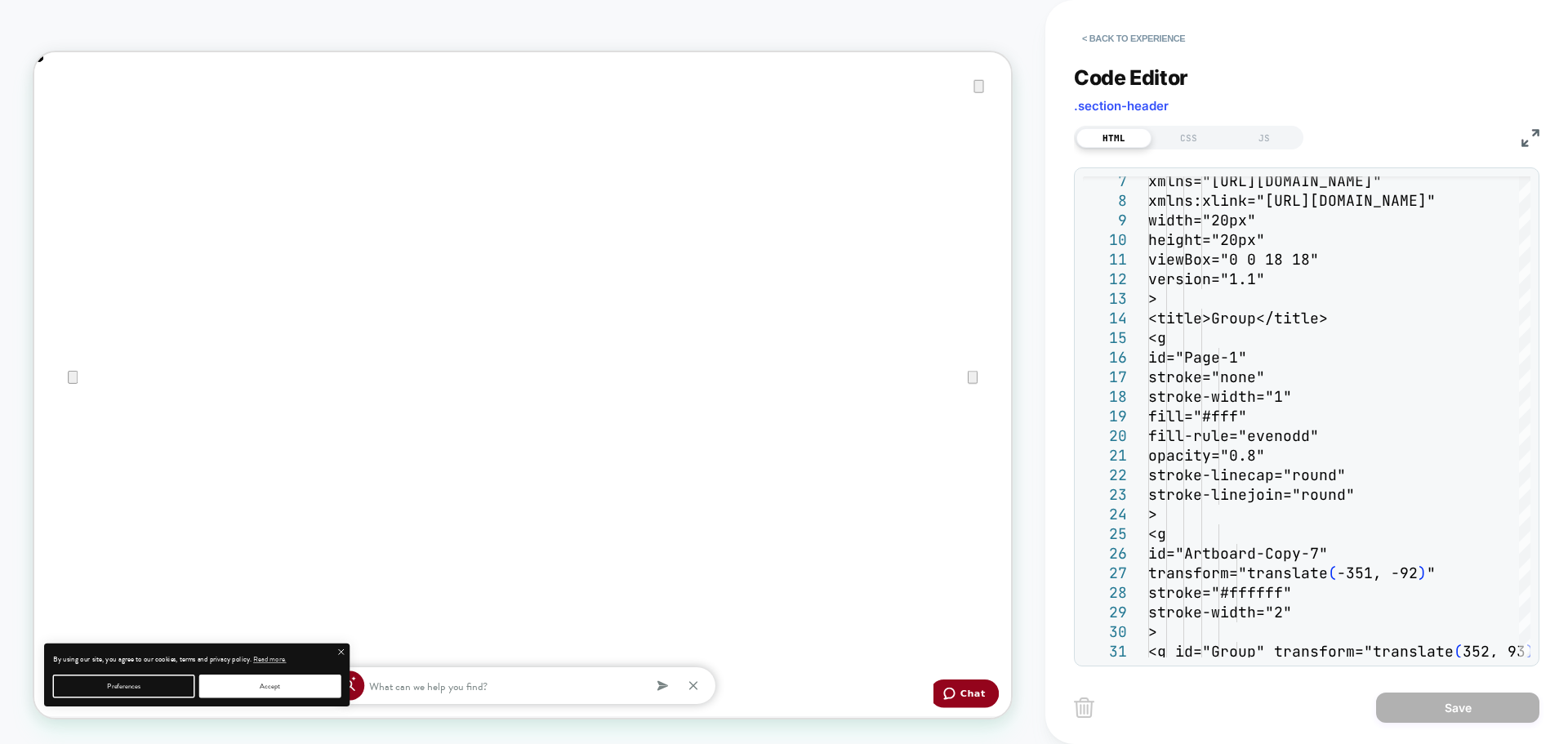
scroll to position [0, 0]
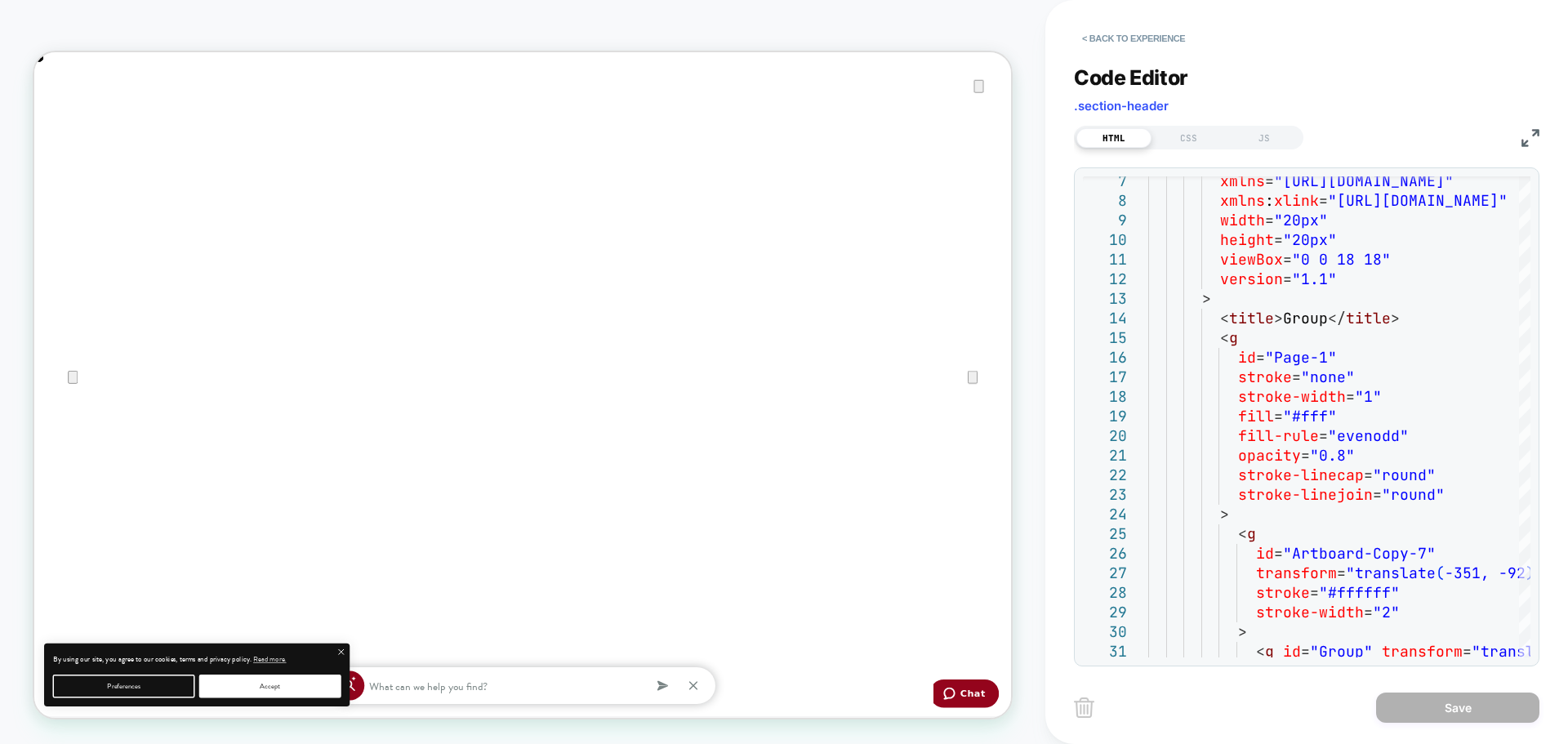
click at [1518, 133] on div "HTML CSS JS" at bounding box center [1306, 135] width 466 height 28
click at [1524, 138] on img at bounding box center [1530, 137] width 18 height 18
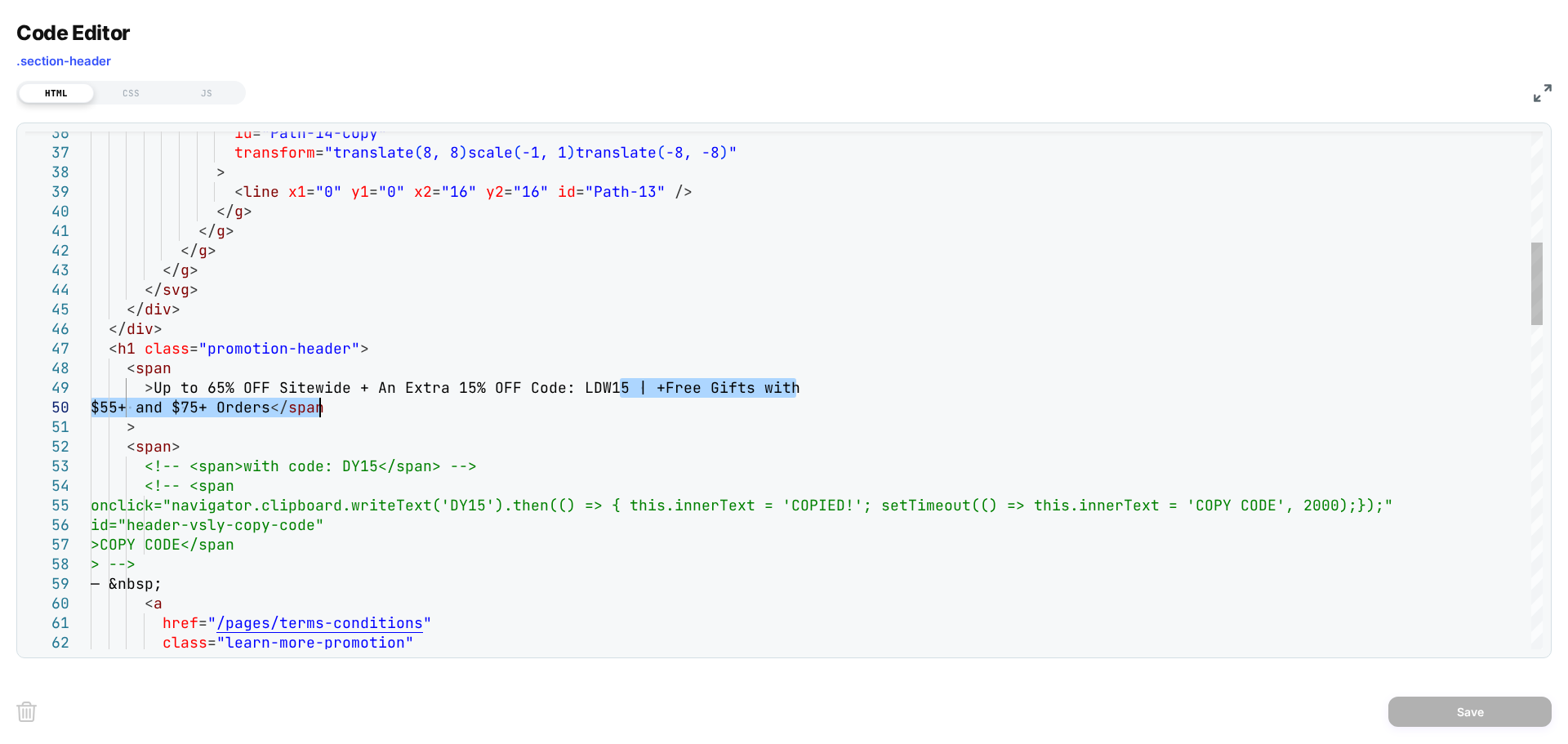
drag, startPoint x: 621, startPoint y: 387, endPoint x: 322, endPoint y: 402, distance: 299.4
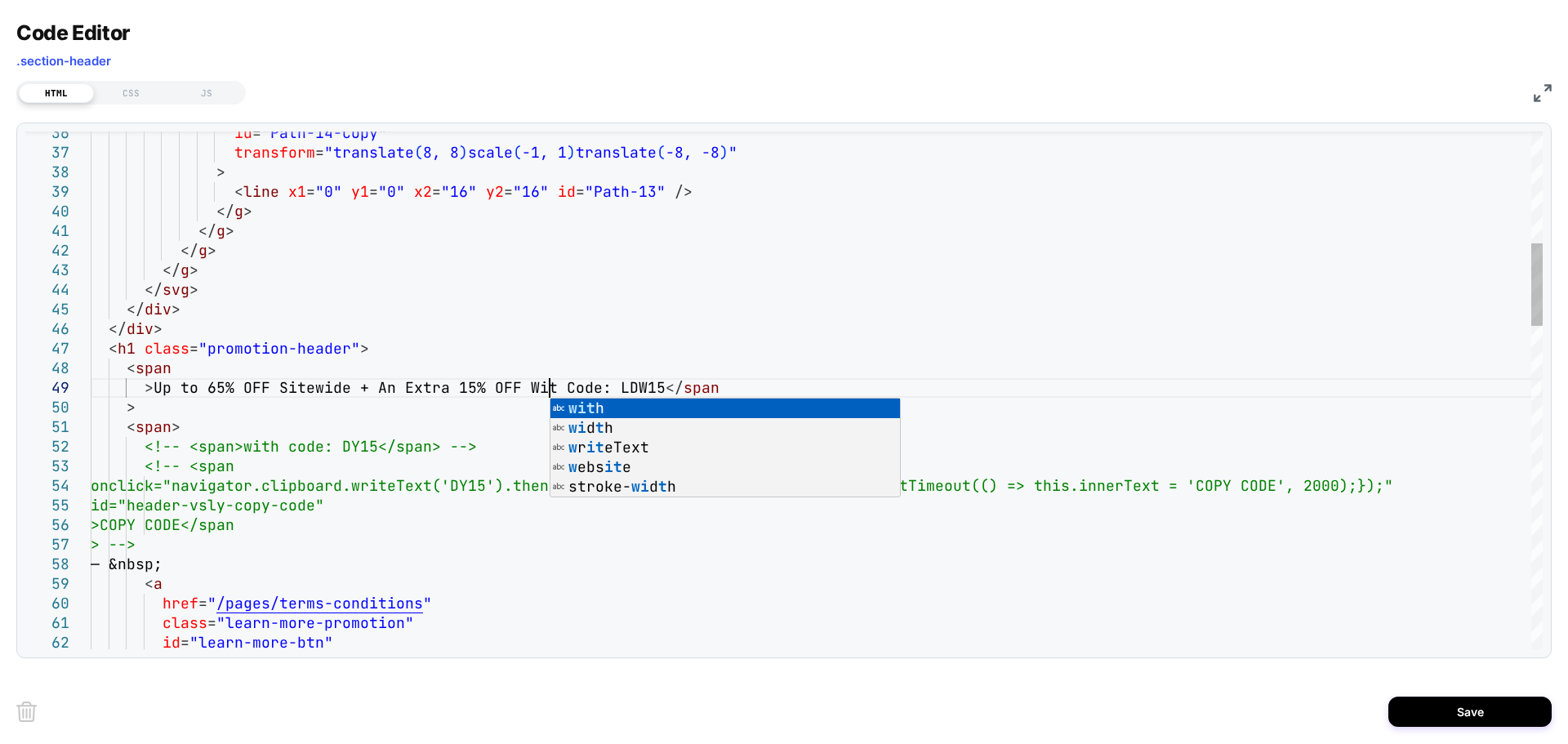
scroll to position [157, 467]
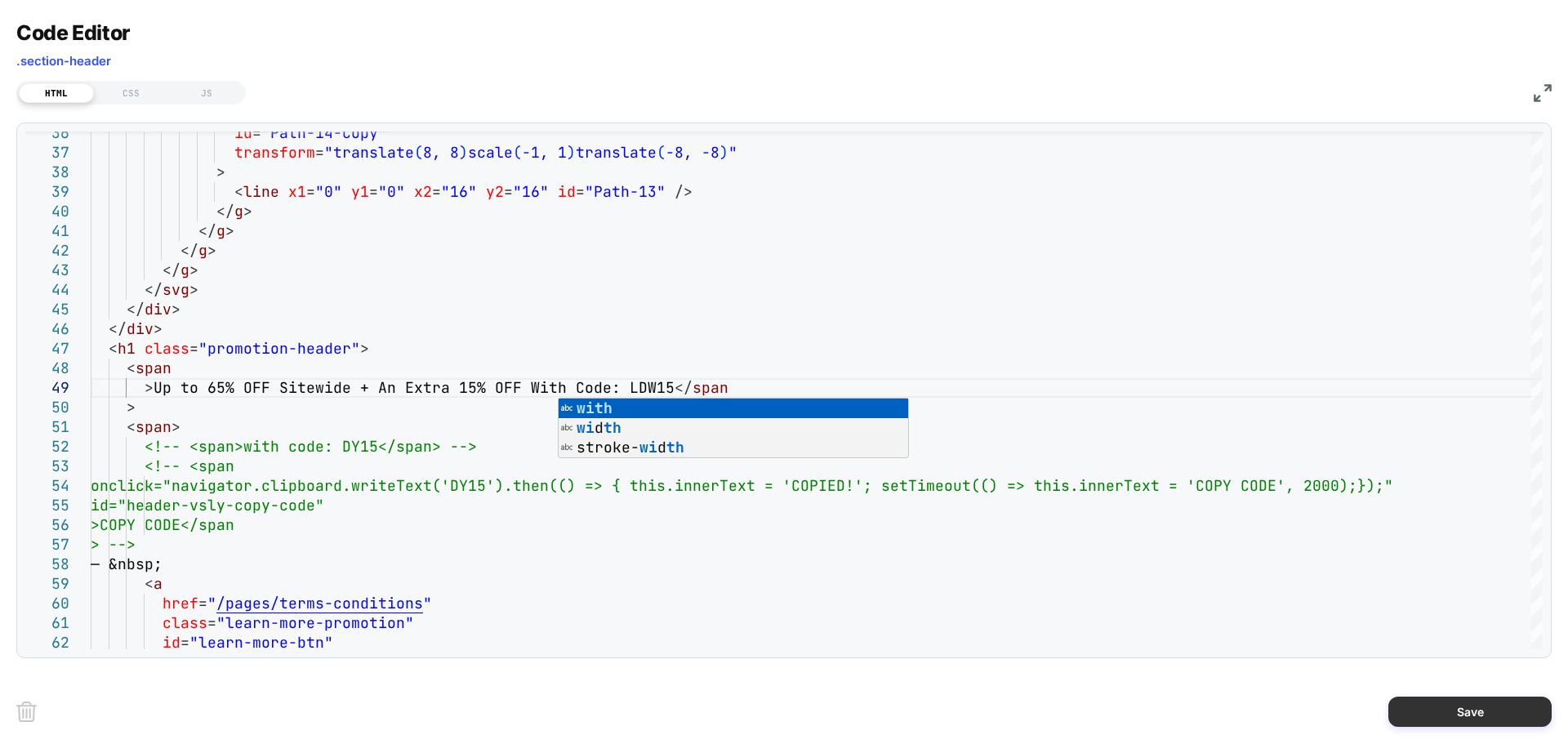
type textarea "**********"
click at [0, 0] on button "Save" at bounding box center [0, 0] width 0 height 0
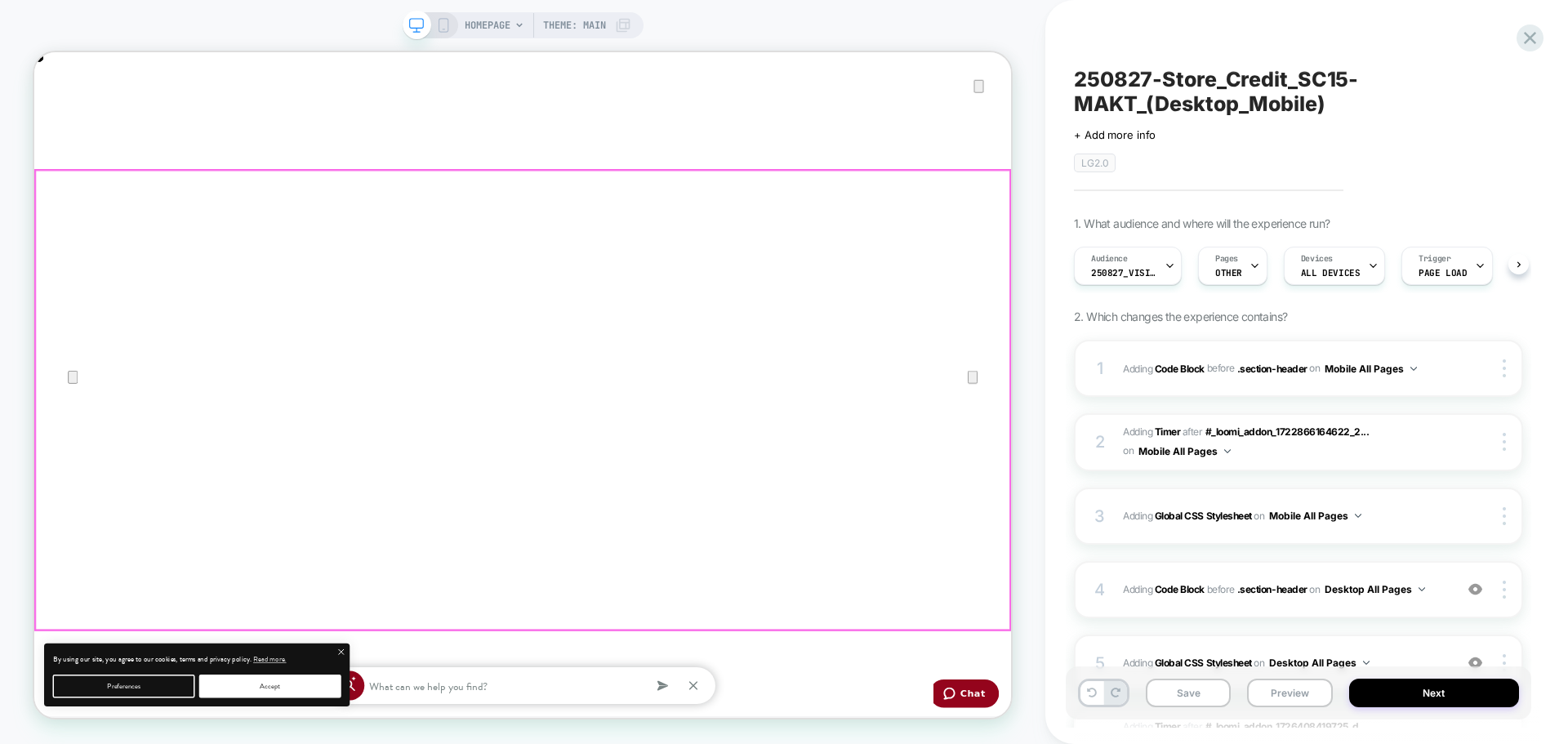
scroll to position [0, 1]
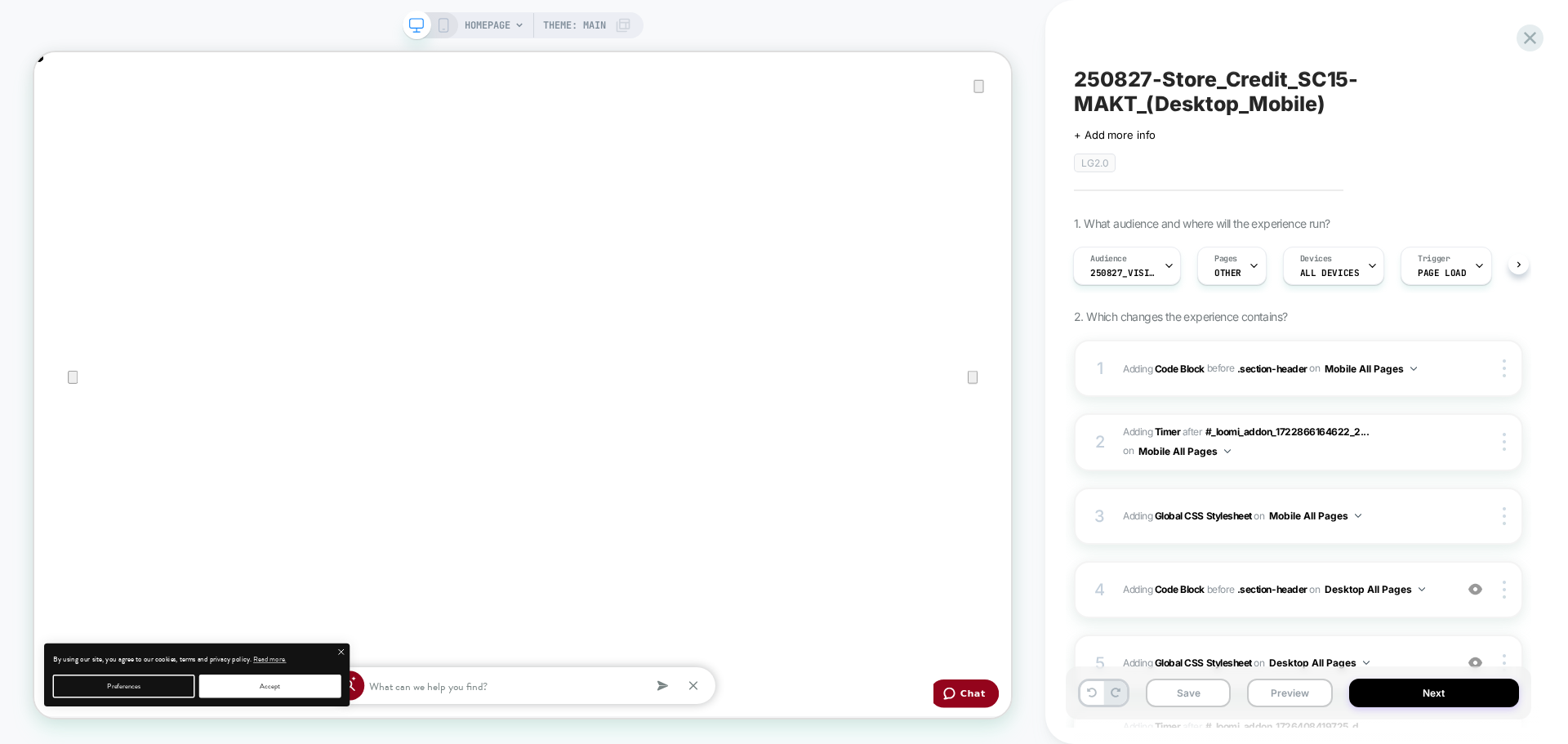
drag, startPoint x: 448, startPoint y: 31, endPoint x: 630, endPoint y: 3, distance: 184.1
click at [448, 31] on icon at bounding box center [442, 25] width 15 height 15
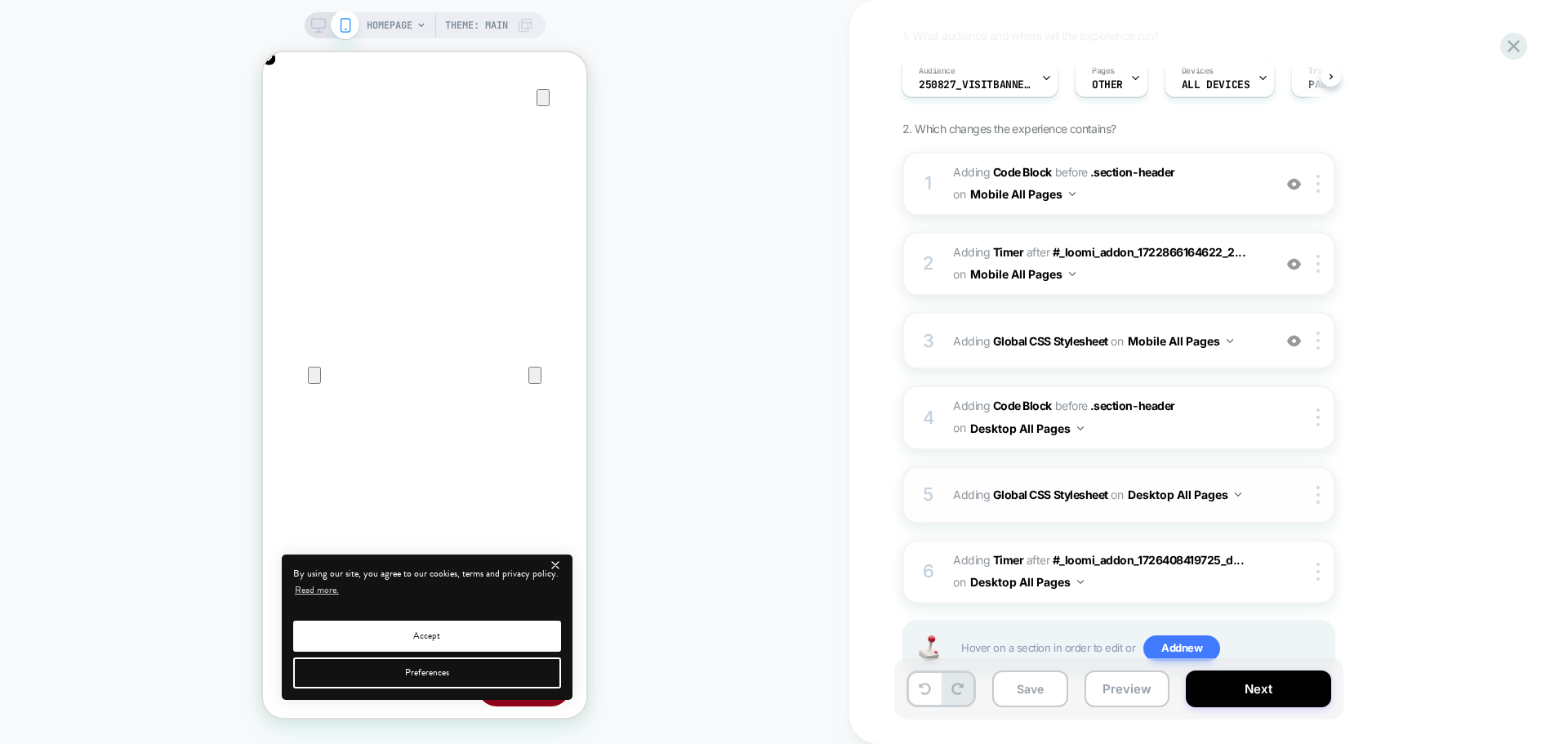
scroll to position [0, 647]
click at [0, 0] on span "Adding Code Block BEFORE .section-header .section-header on Mobile All Pages" at bounding box center [0, 0] width 0 height 0
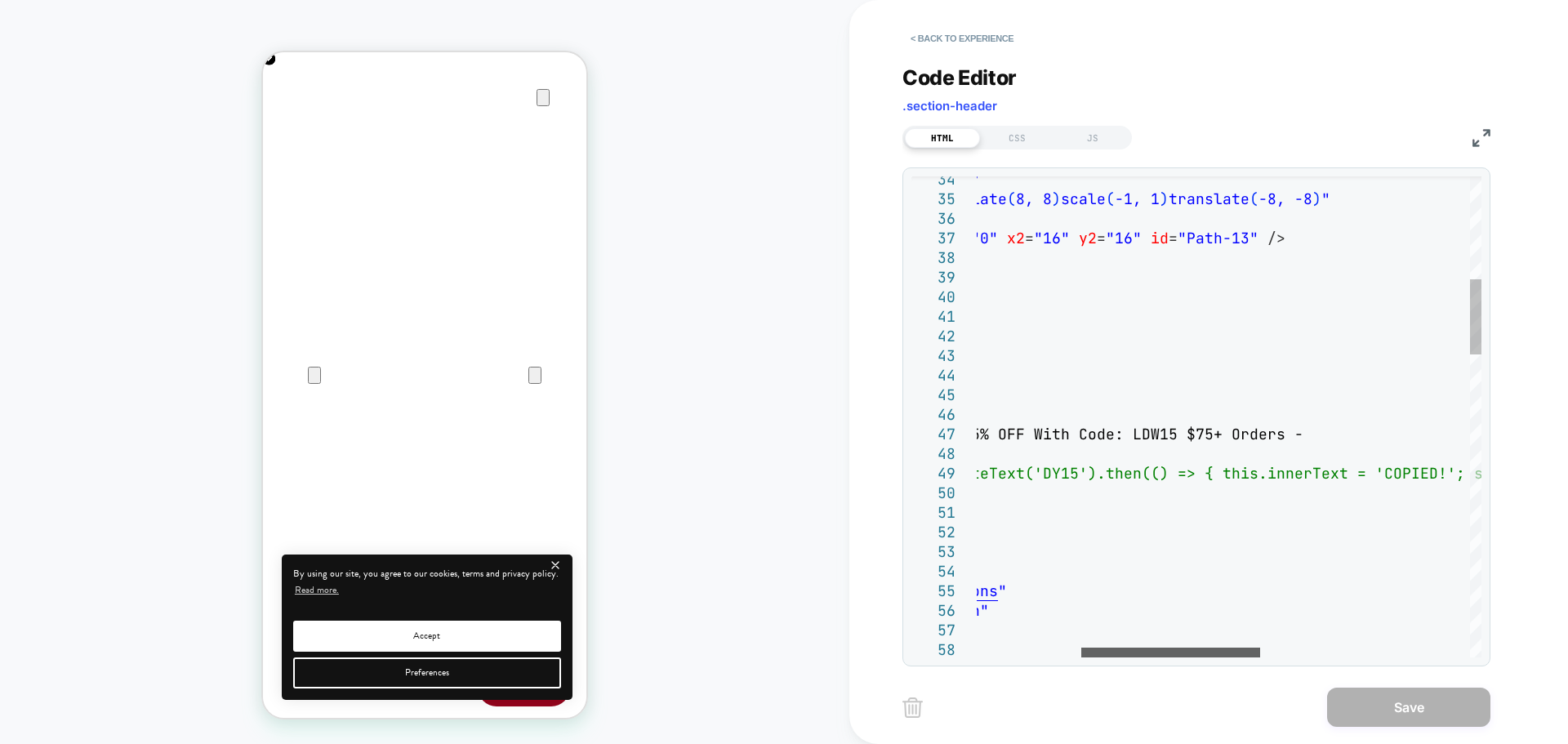
click at [1152, 654] on div at bounding box center [1170, 652] width 179 height 10
drag, startPoint x: 1209, startPoint y: 440, endPoint x: 1312, endPoint y: 437, distance: 103.0
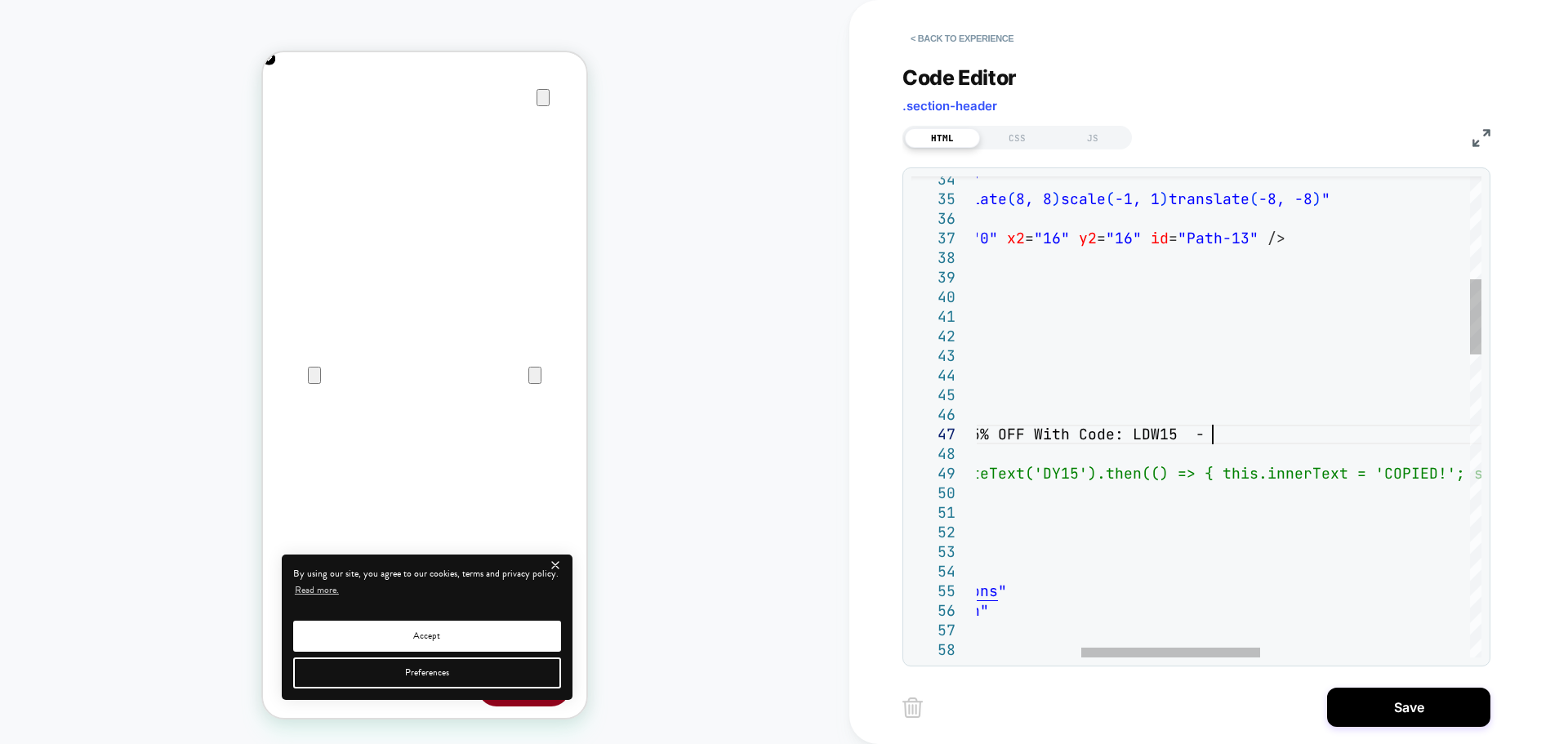
type textarea "**********"
click at [0, 0] on button "Save" at bounding box center [0, 0] width 0 height 0
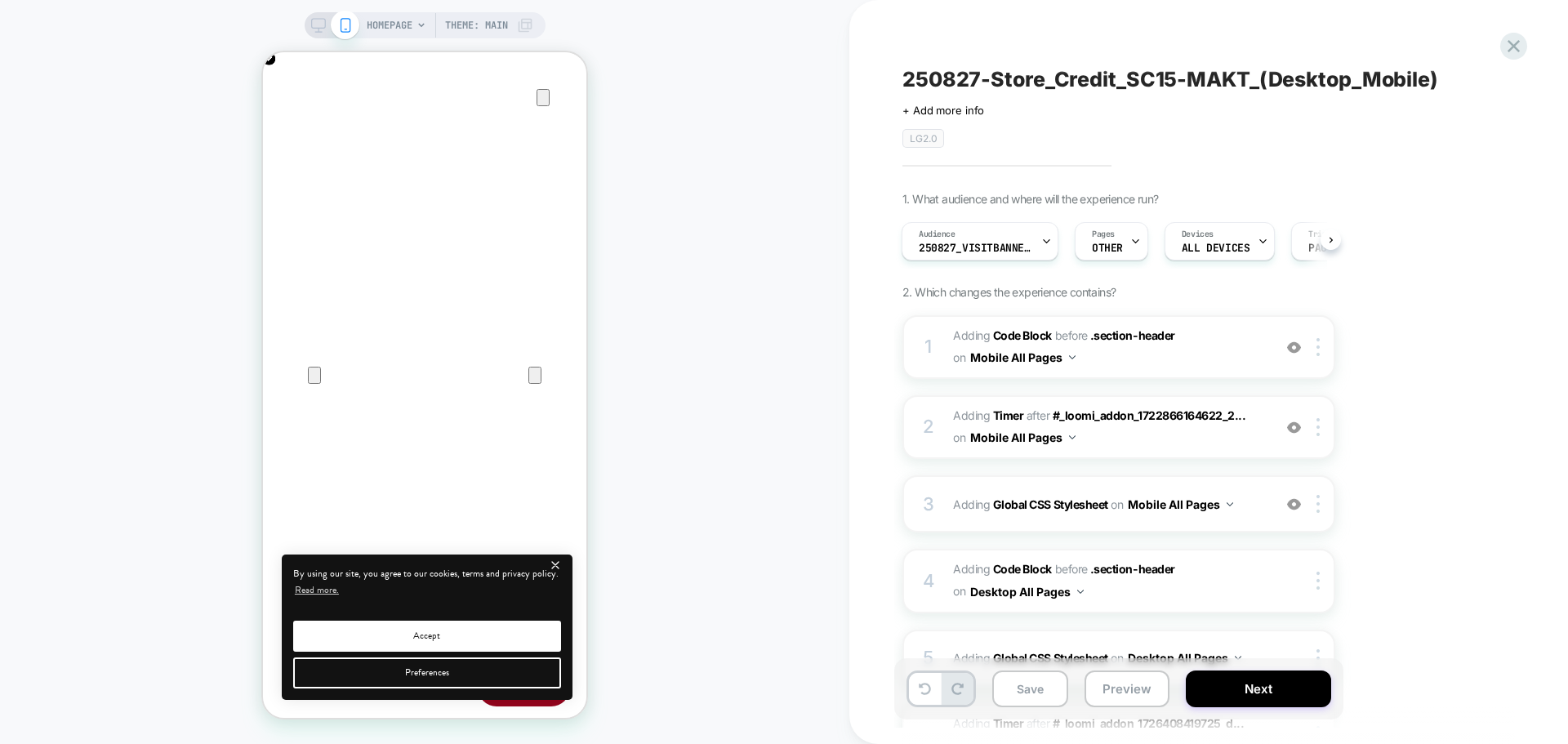
scroll to position [219, 0]
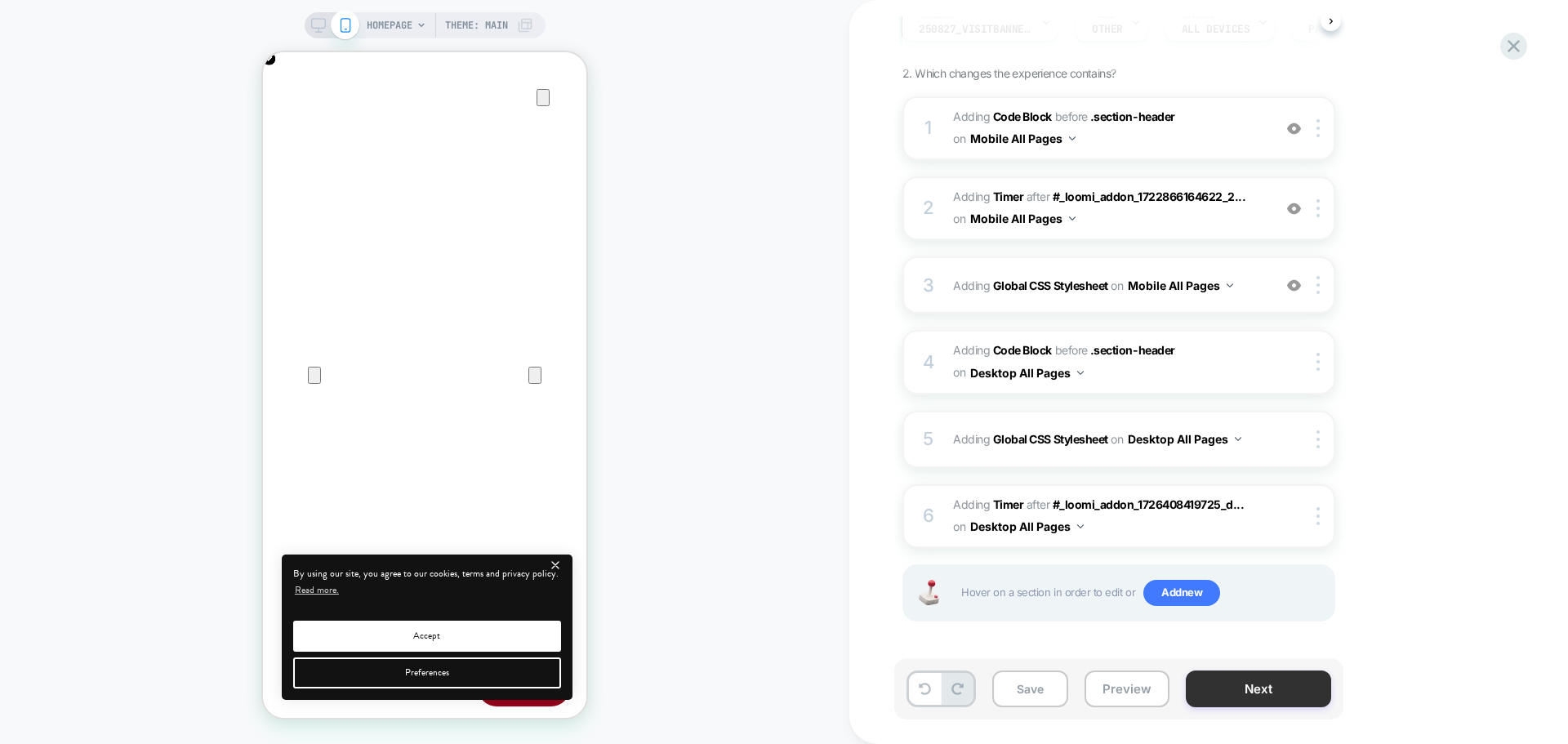
click at [1210, 685] on button "Next" at bounding box center [1258, 689] width 145 height 37
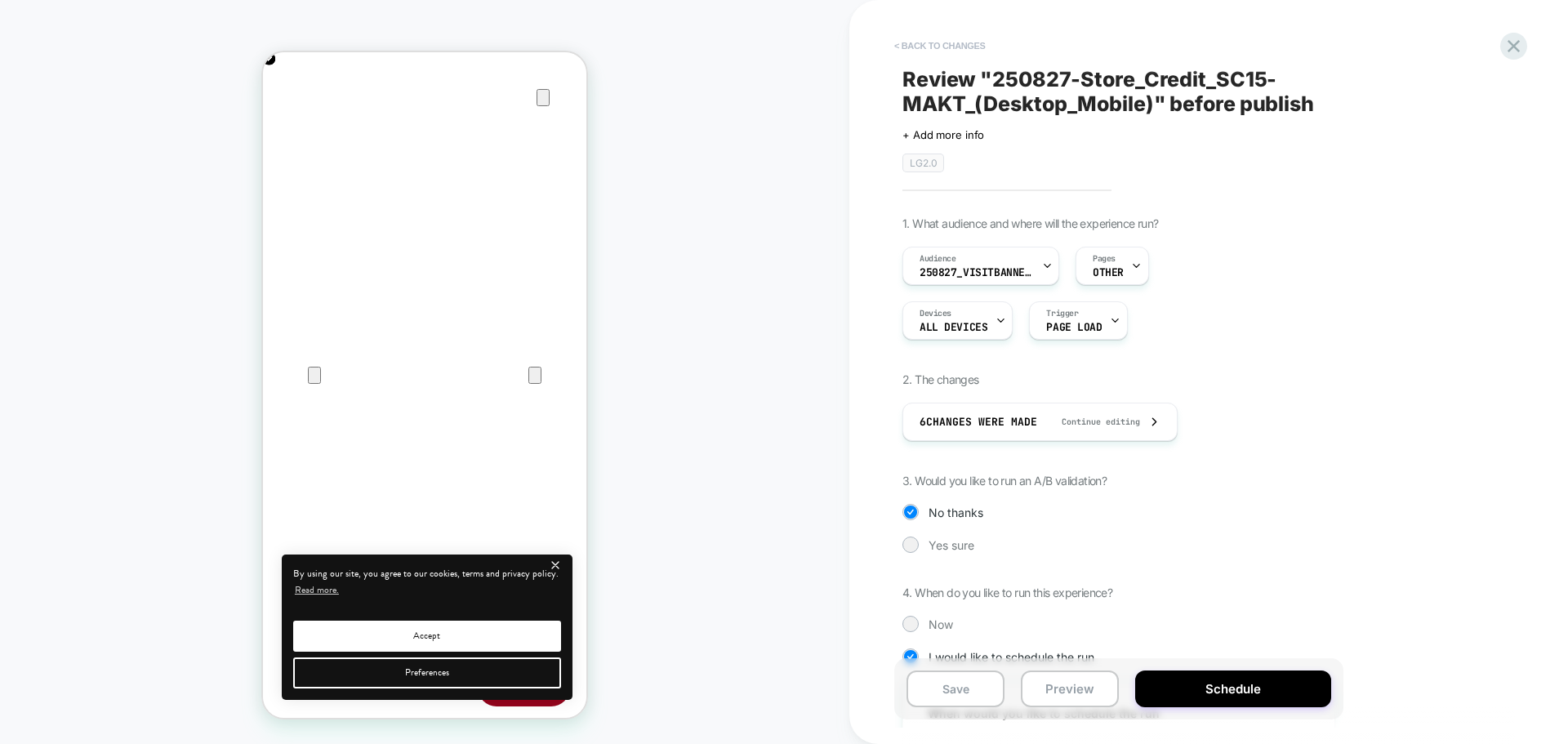
click at [0, 0] on button "< Back to changes" at bounding box center [0, 0] width 0 height 0
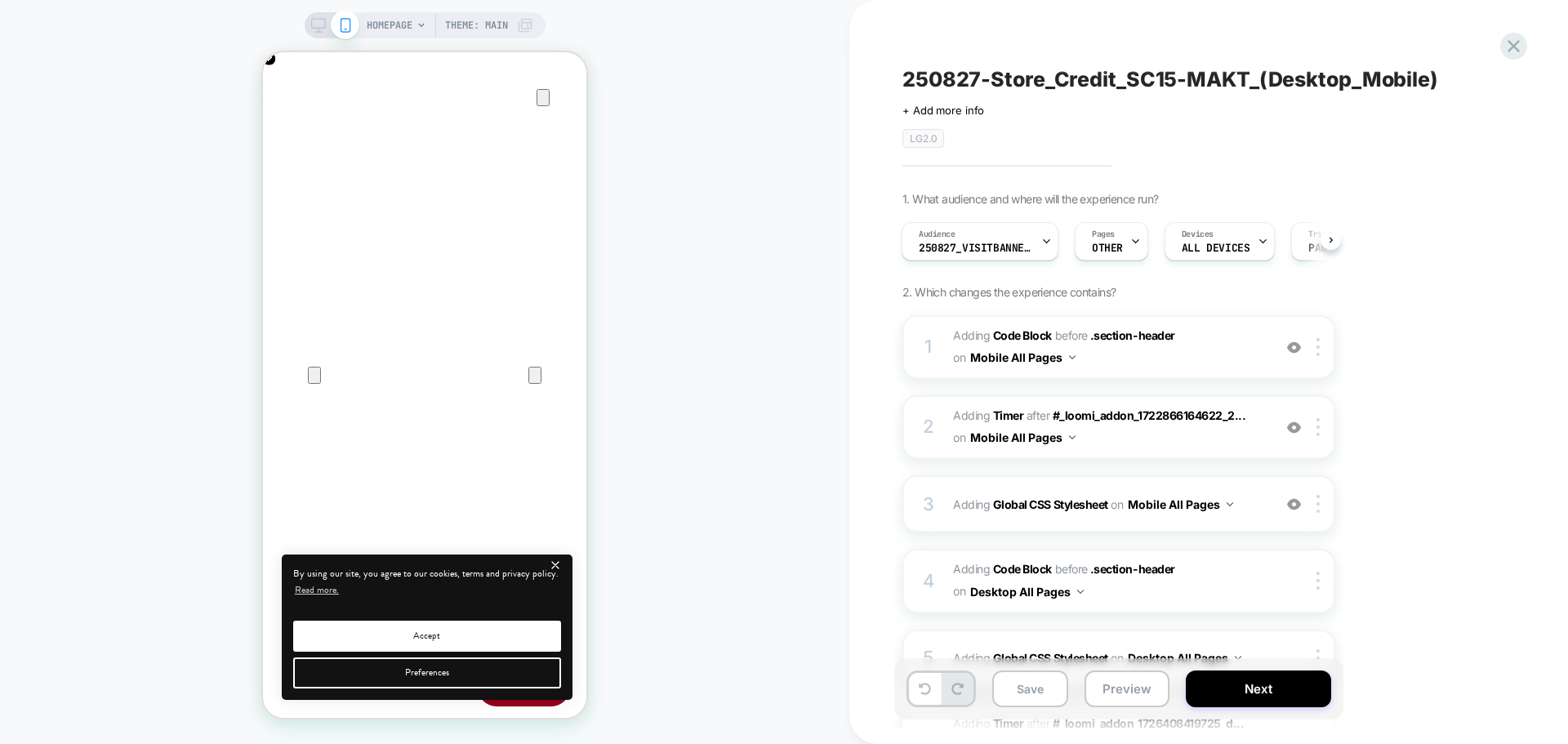
scroll to position [0, 323]
click at [313, 20] on icon at bounding box center [317, 25] width 15 height 15
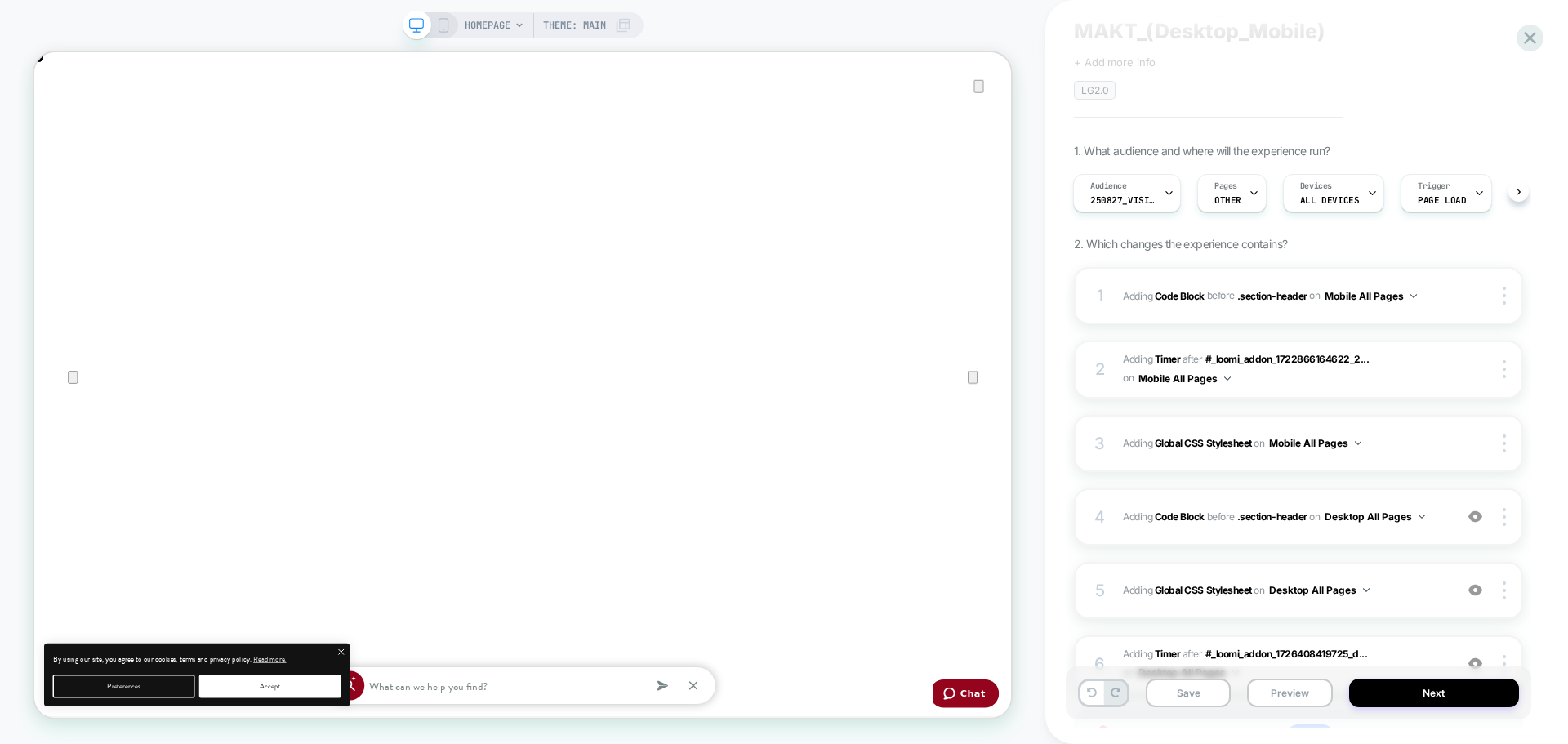
scroll to position [81, 0]
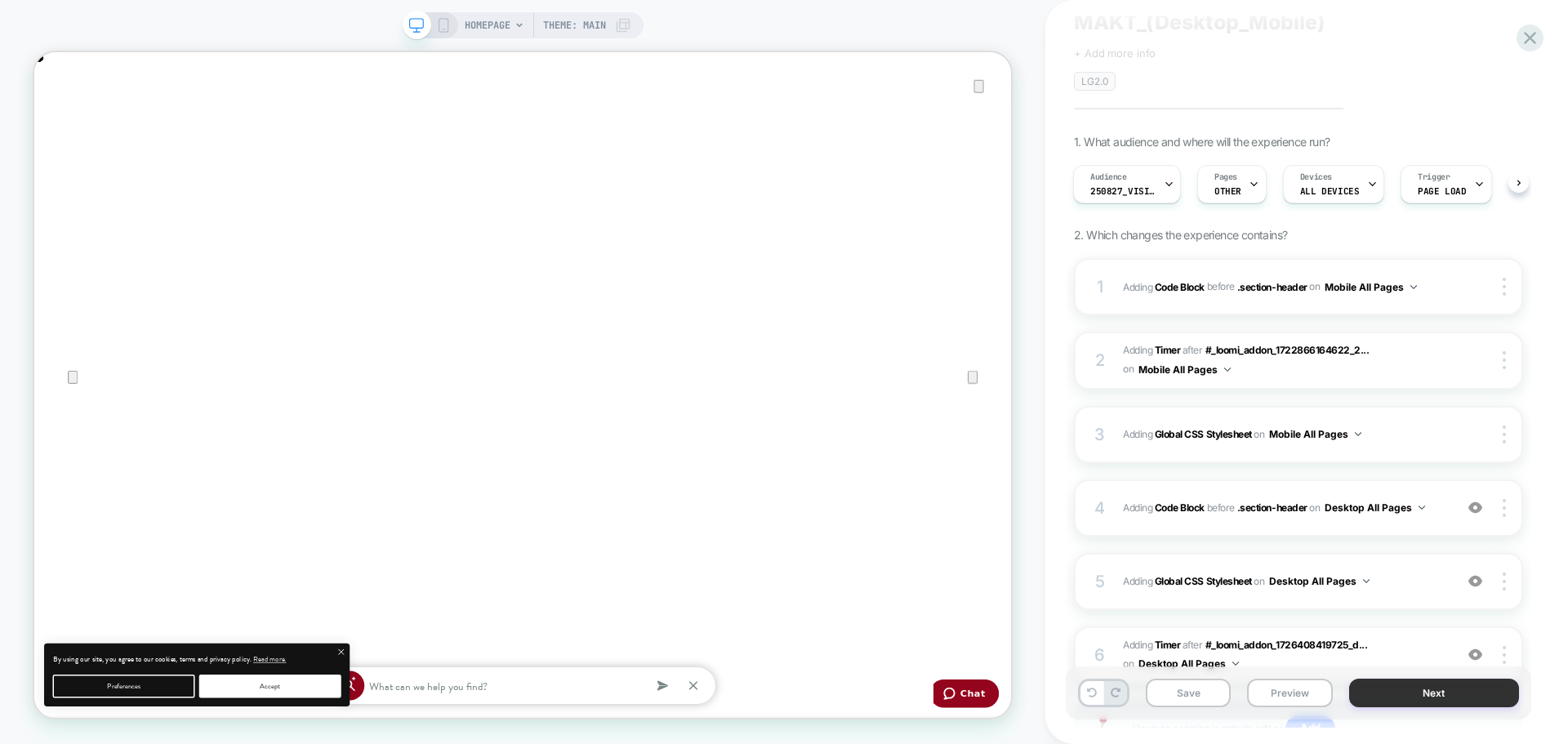
click at [1371, 682] on button "Next" at bounding box center [1434, 693] width 170 height 29
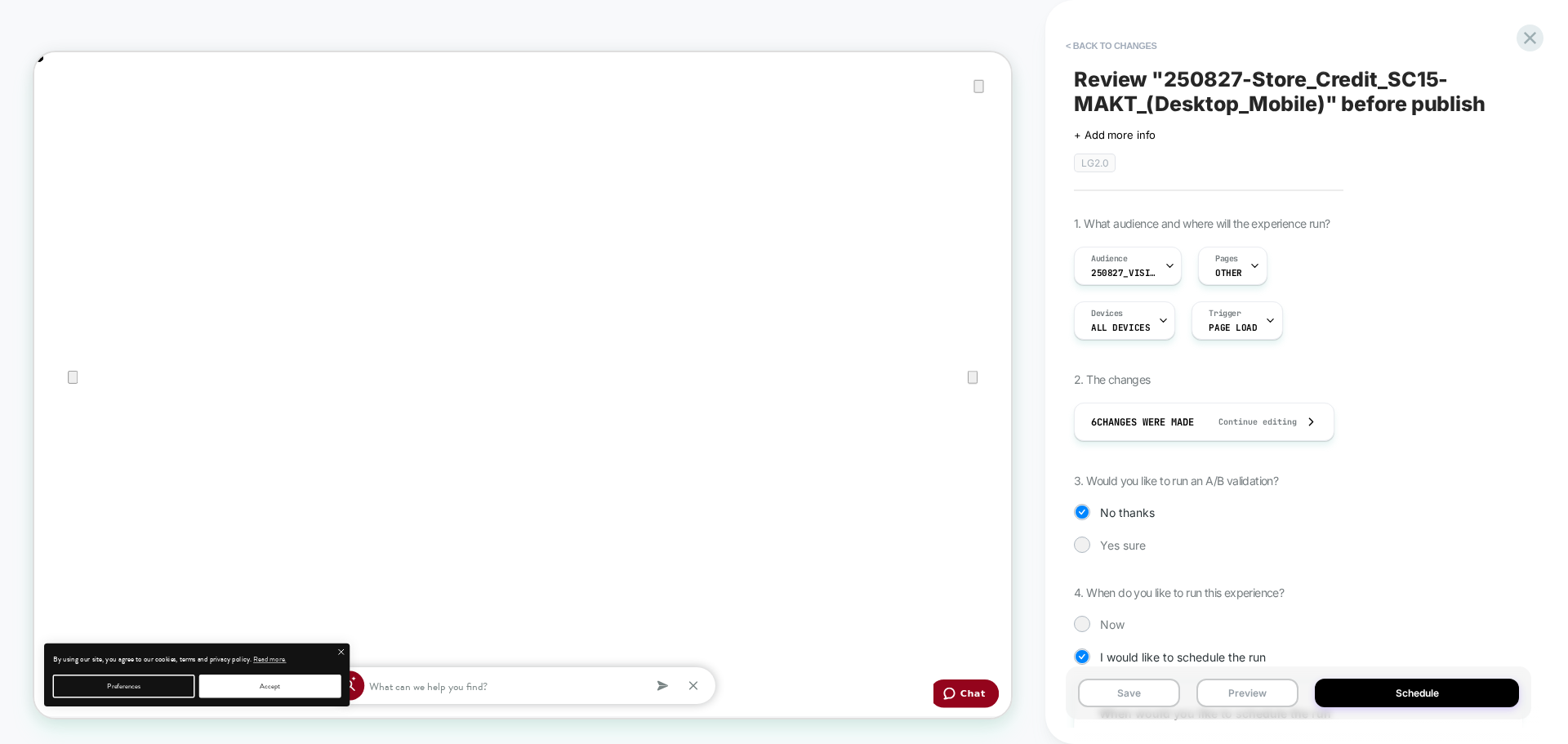
scroll to position [347, 0]
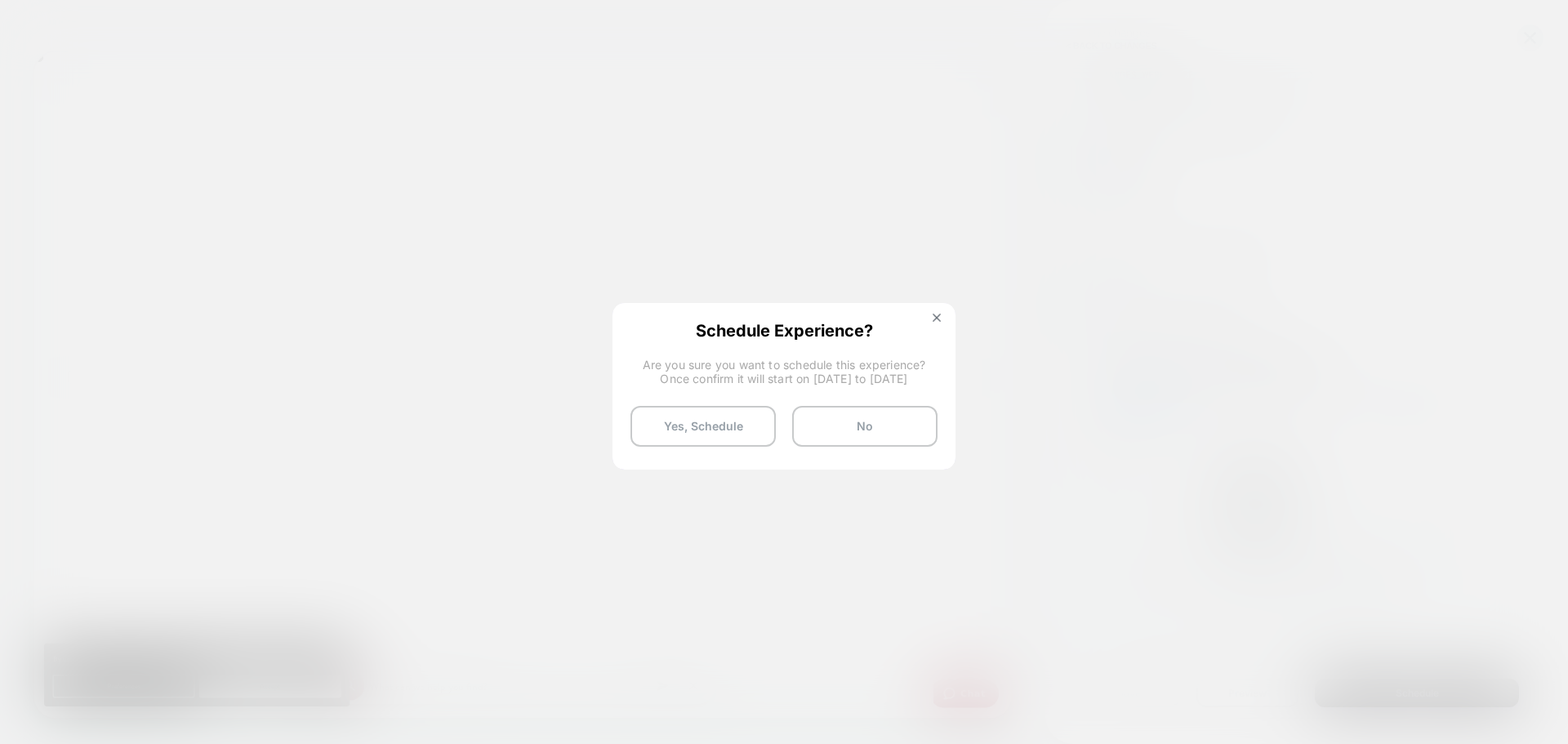
scroll to position [0, 1303]
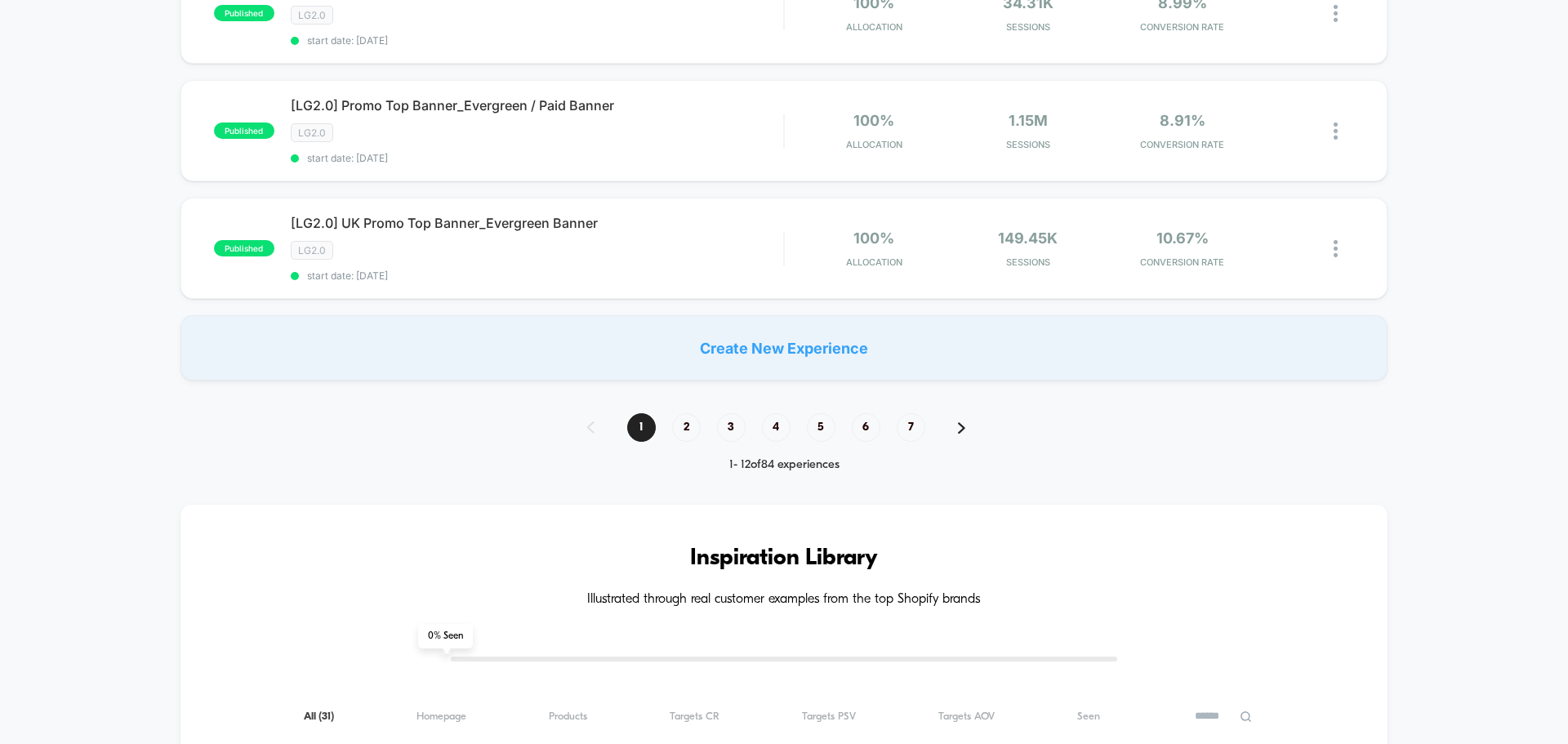
scroll to position [1224, 0]
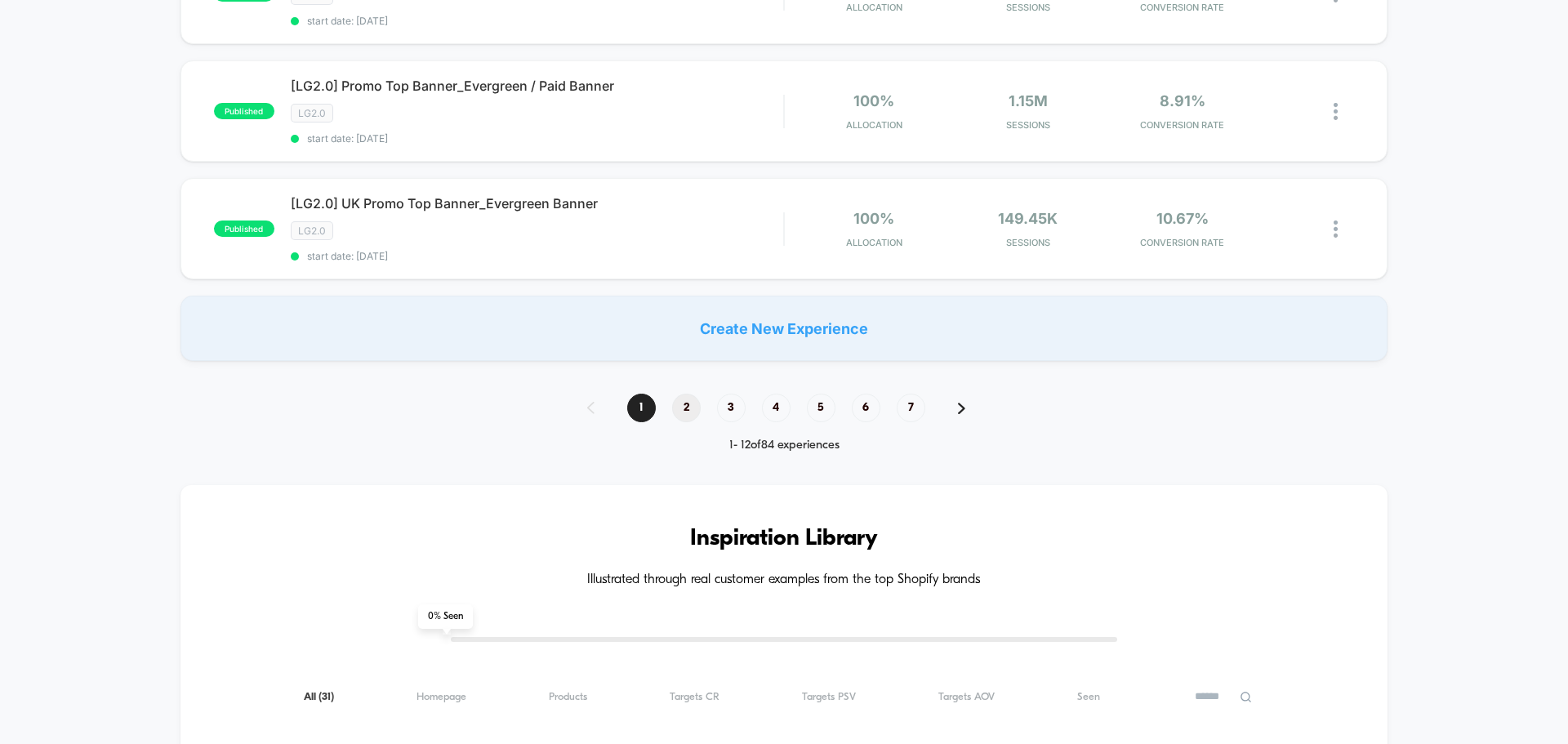
click at [677, 400] on span "2" at bounding box center [686, 408] width 29 height 29
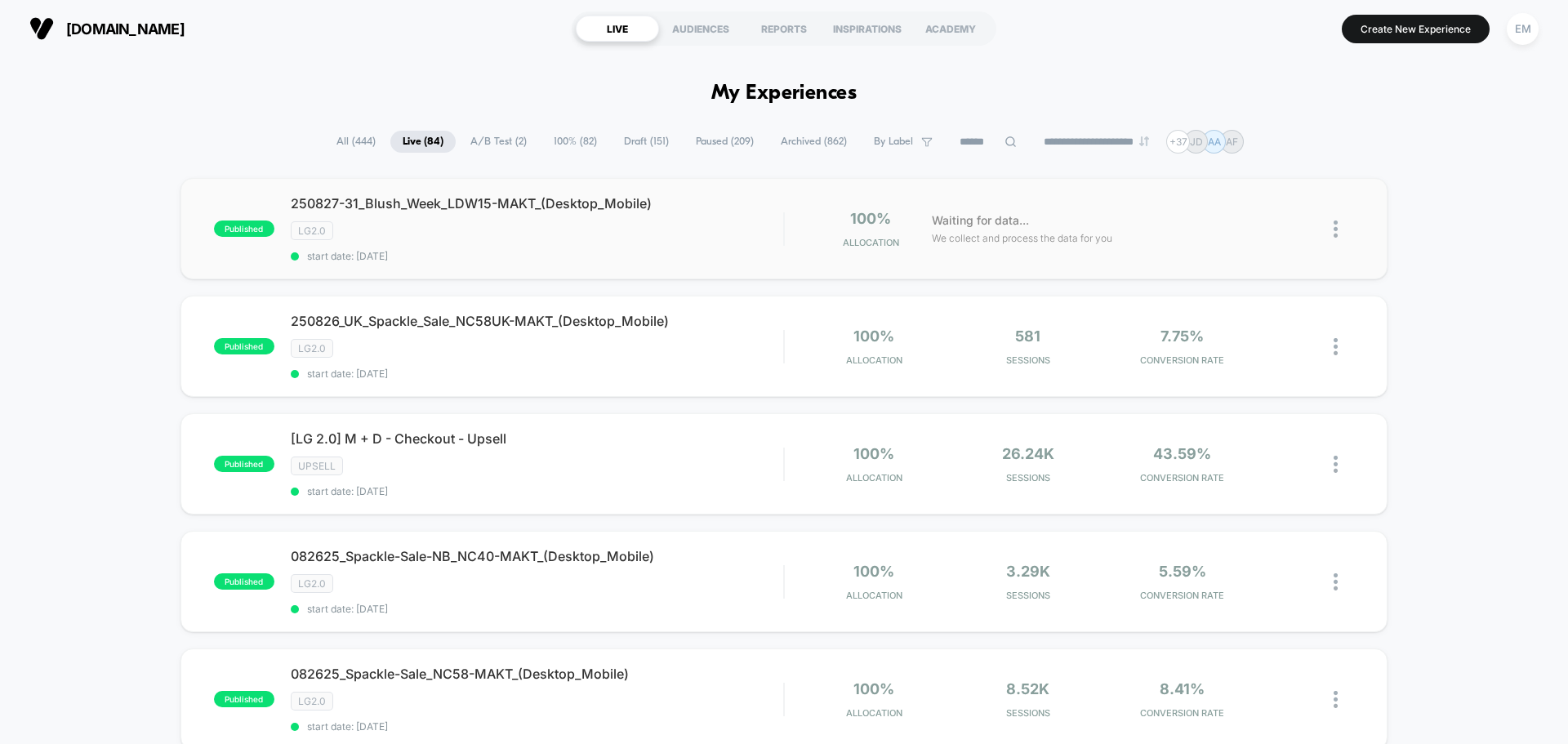
click at [1336, 223] on img at bounding box center [1336, 229] width 4 height 17
click at [1224, 130] on div "Edit" at bounding box center [1251, 135] width 147 height 37
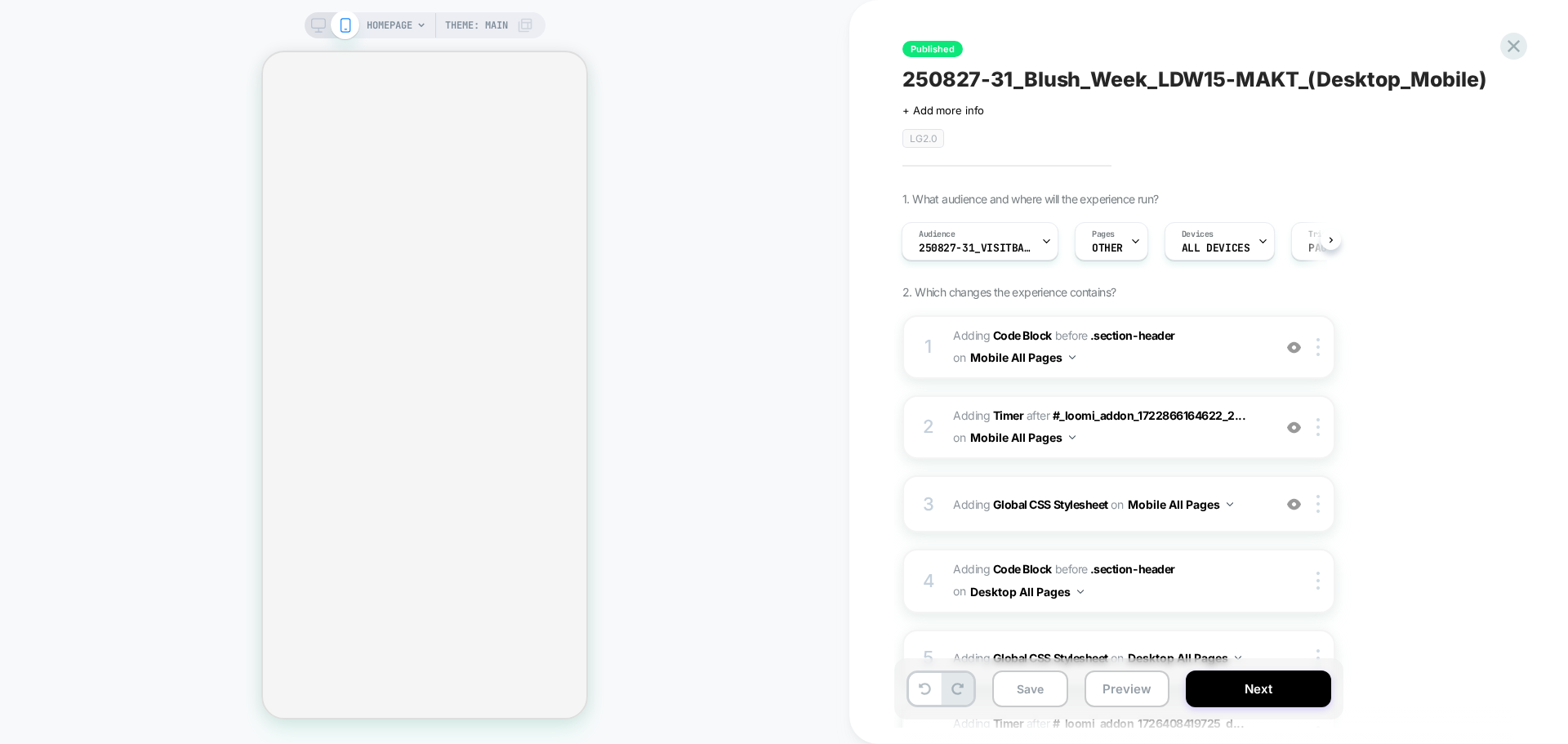
scroll to position [219, 0]
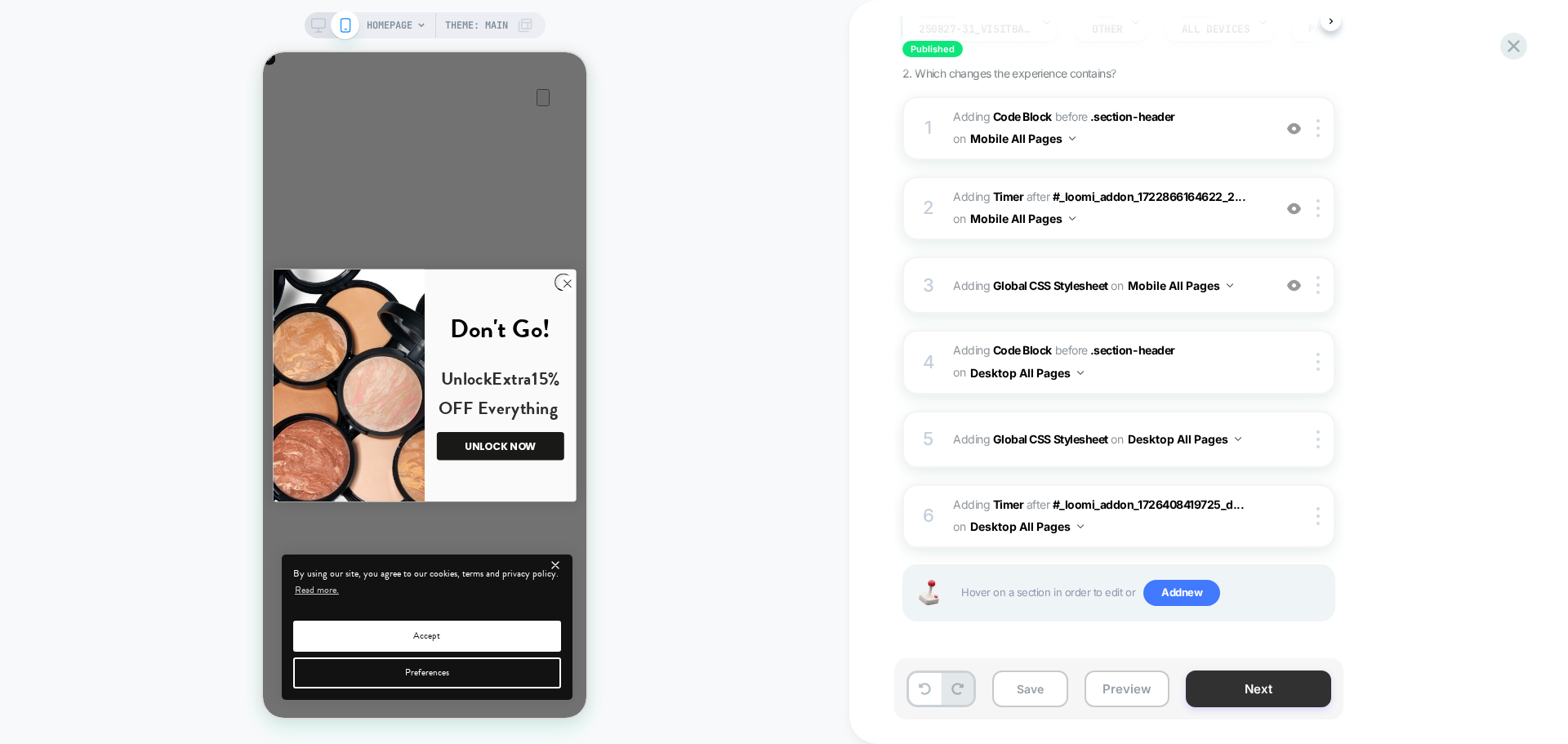
click at [0, 0] on button "Next" at bounding box center [0, 0] width 0 height 0
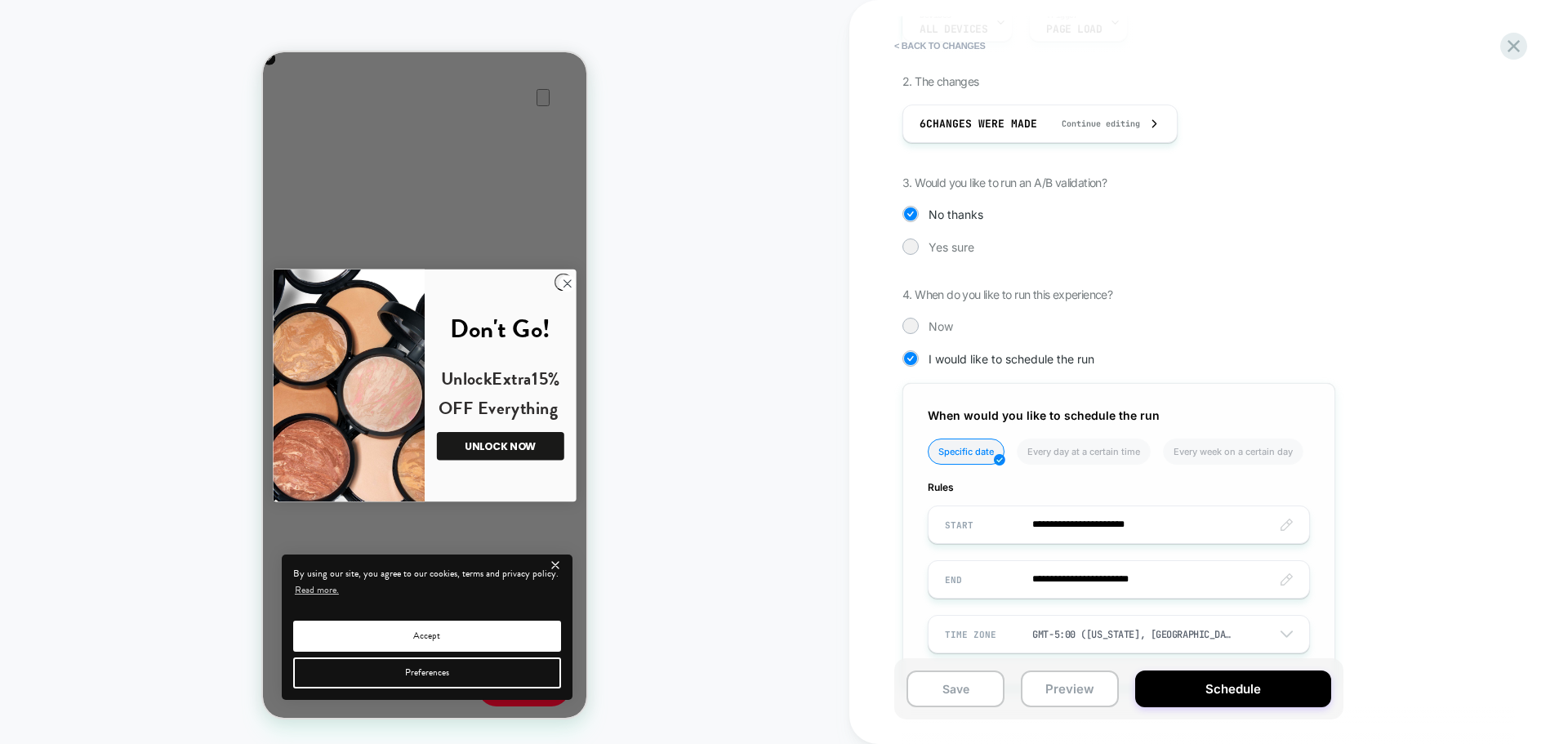
scroll to position [347, 0]
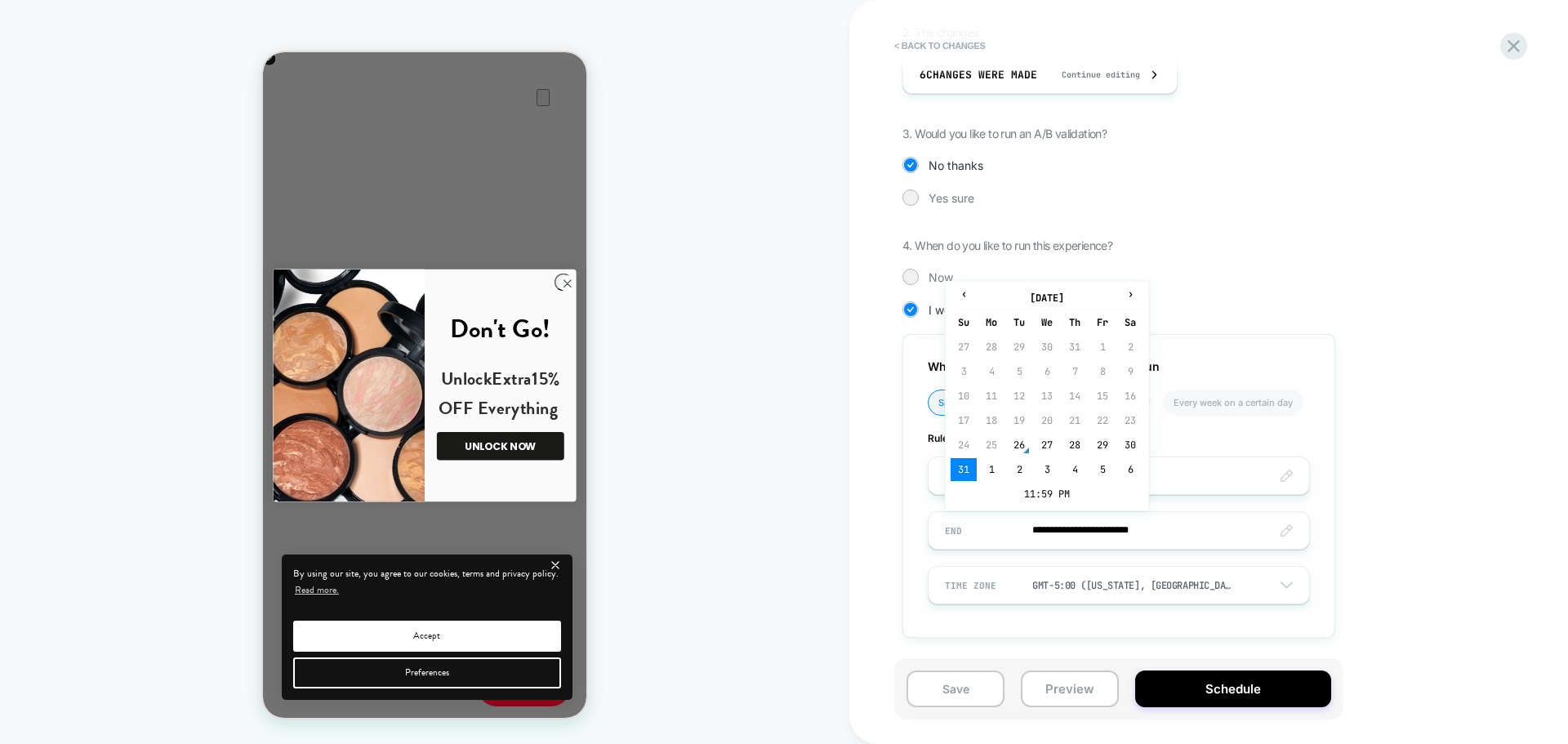
click at [1072, 522] on input "**********" at bounding box center [1118, 530] width 380 height 39
click at [1135, 287] on span "›" at bounding box center [1130, 293] width 24 height 13
click at [1049, 345] on td "3" at bounding box center [1046, 347] width 26 height 23
type input "**********"
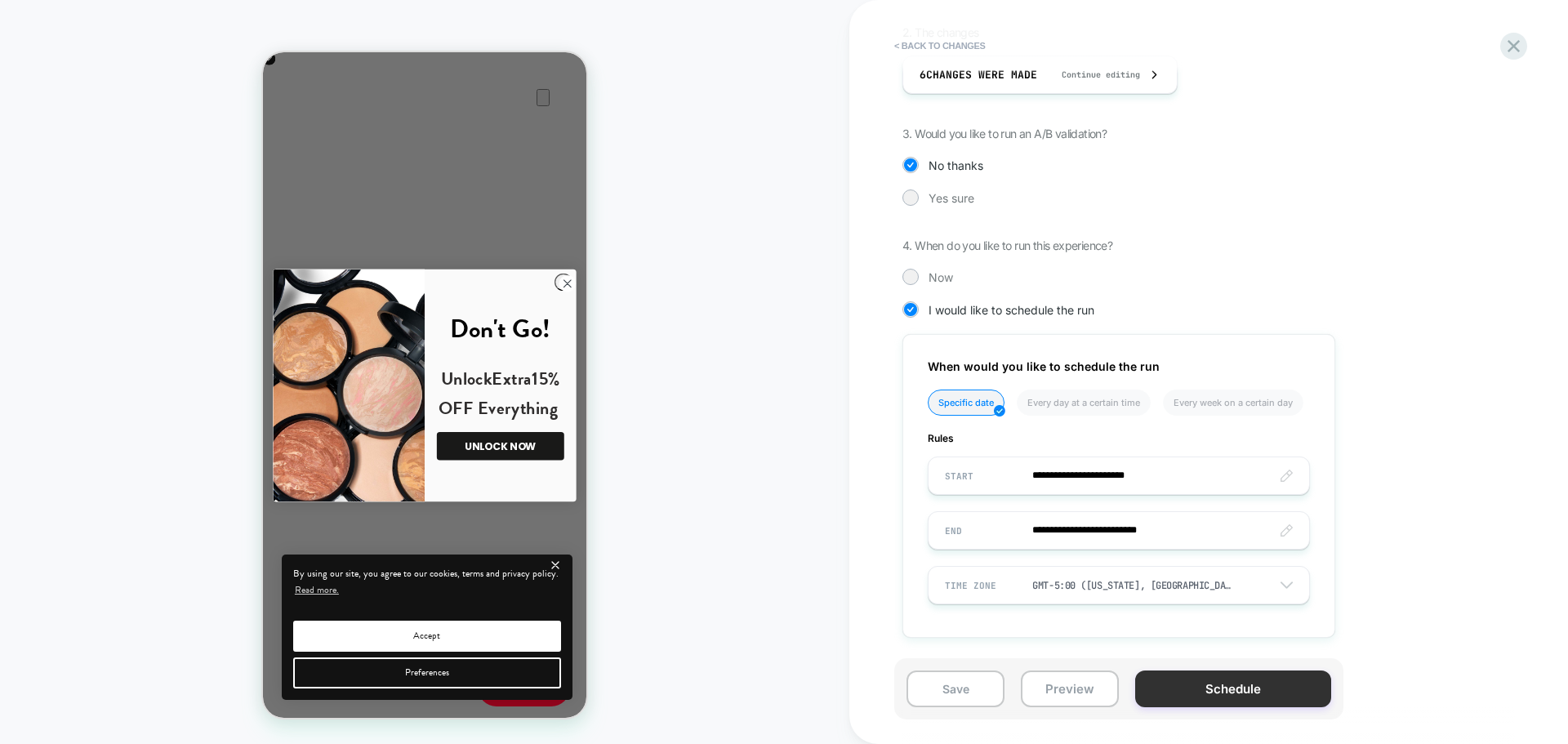
click at [1172, 687] on button "Schedule" at bounding box center [1233, 689] width 196 height 37
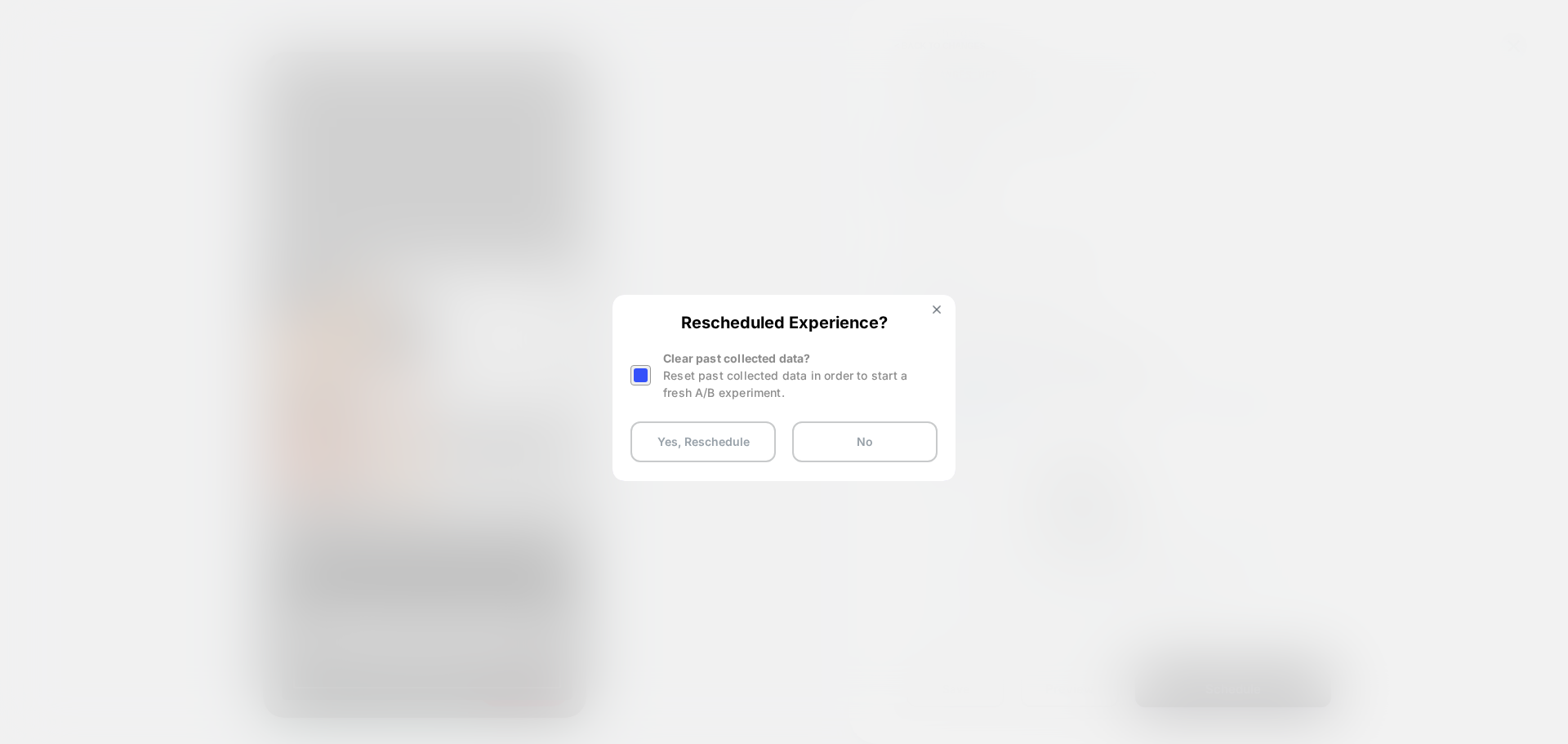
scroll to position [0, 647]
drag, startPoint x: 684, startPoint y: 437, endPoint x: 646, endPoint y: 372, distance: 75.3
click at [646, 372] on div "Rescheduled Experience? Clear past collected data? Reset past collected data in…" at bounding box center [783, 387] width 340 height 182
